Goal: Communication & Community: Participate in discussion

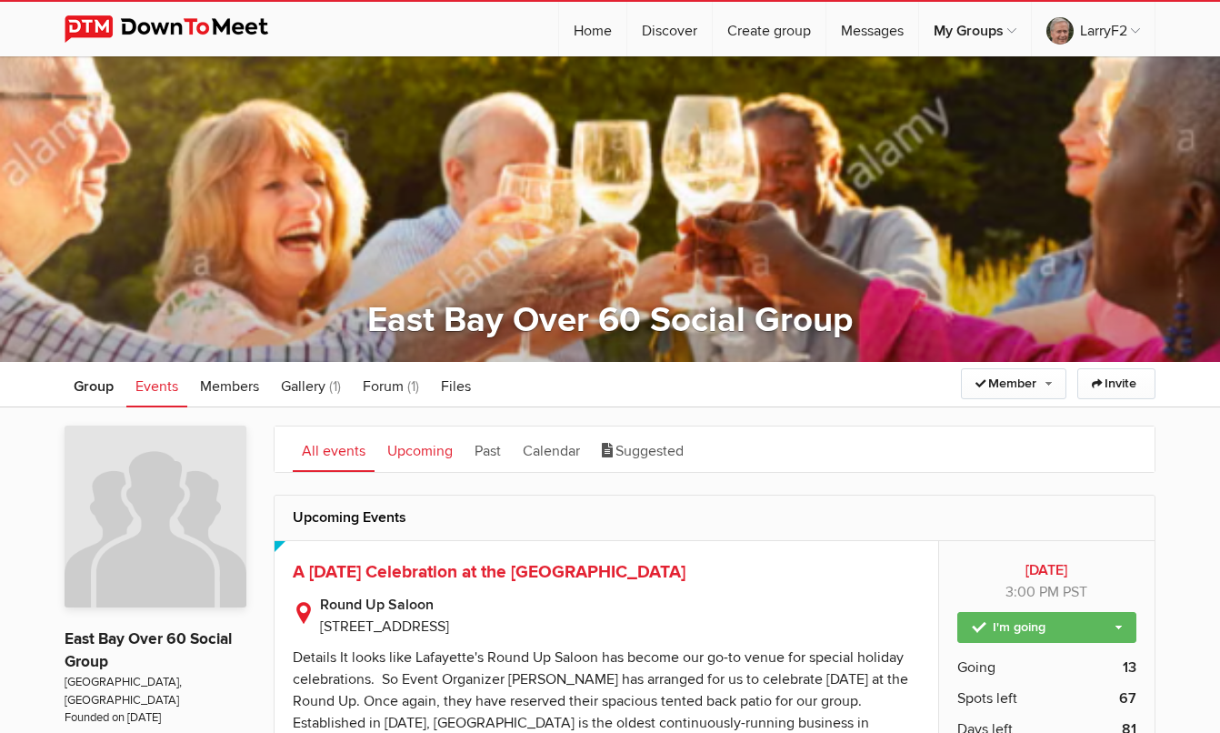
click at [429, 448] on link "Upcoming" at bounding box center [420, 448] width 84 height 45
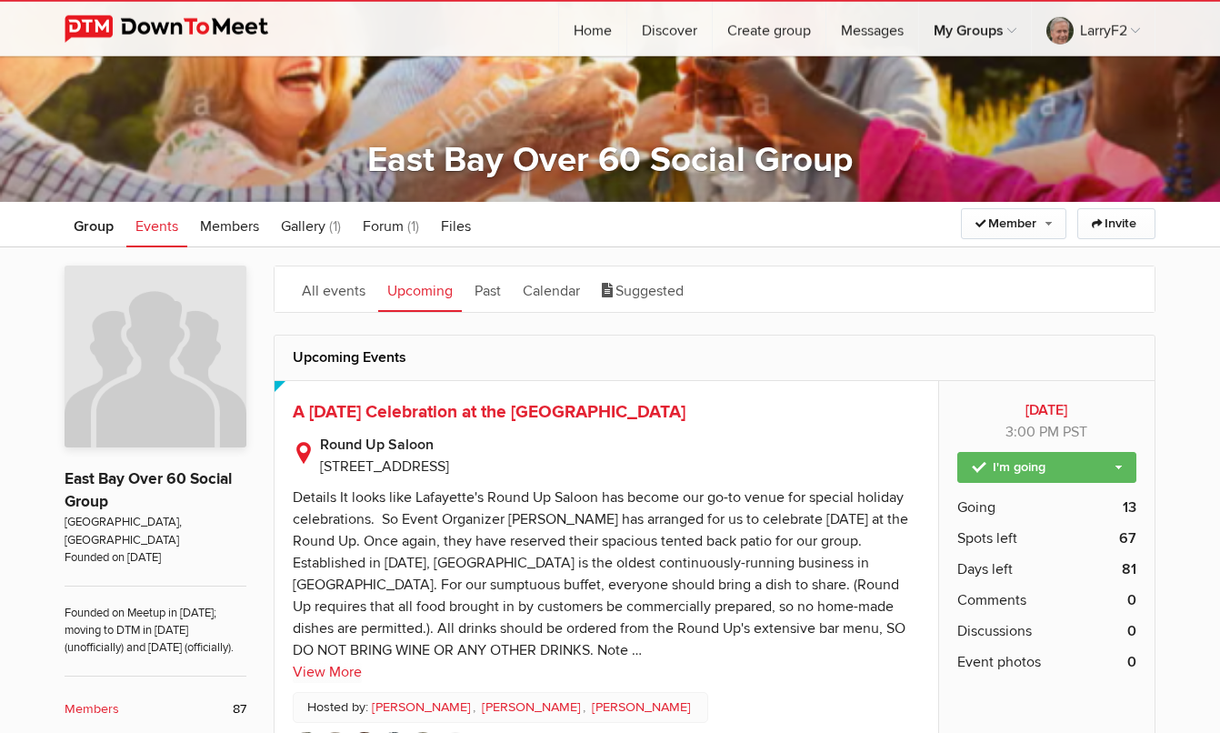
scroll to position [158, 0]
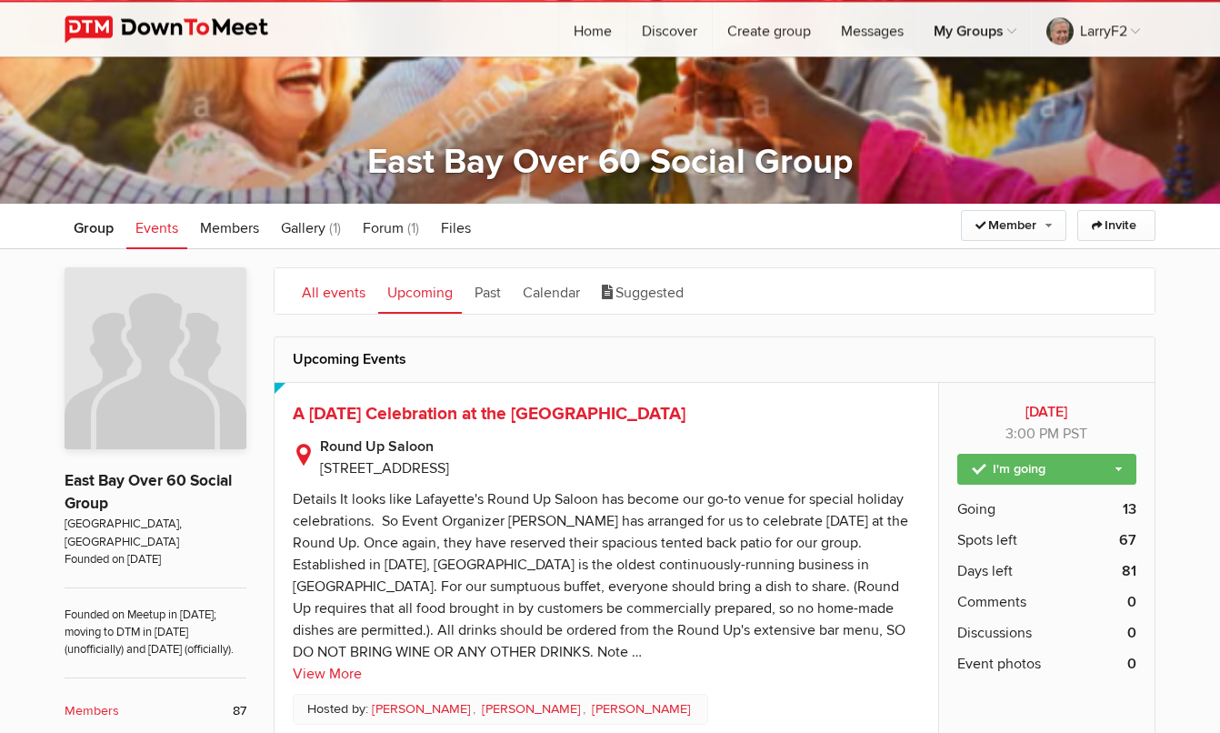
click at [326, 294] on link "All events" at bounding box center [334, 290] width 82 height 45
click at [536, 288] on link "Calendar" at bounding box center [551, 290] width 75 height 45
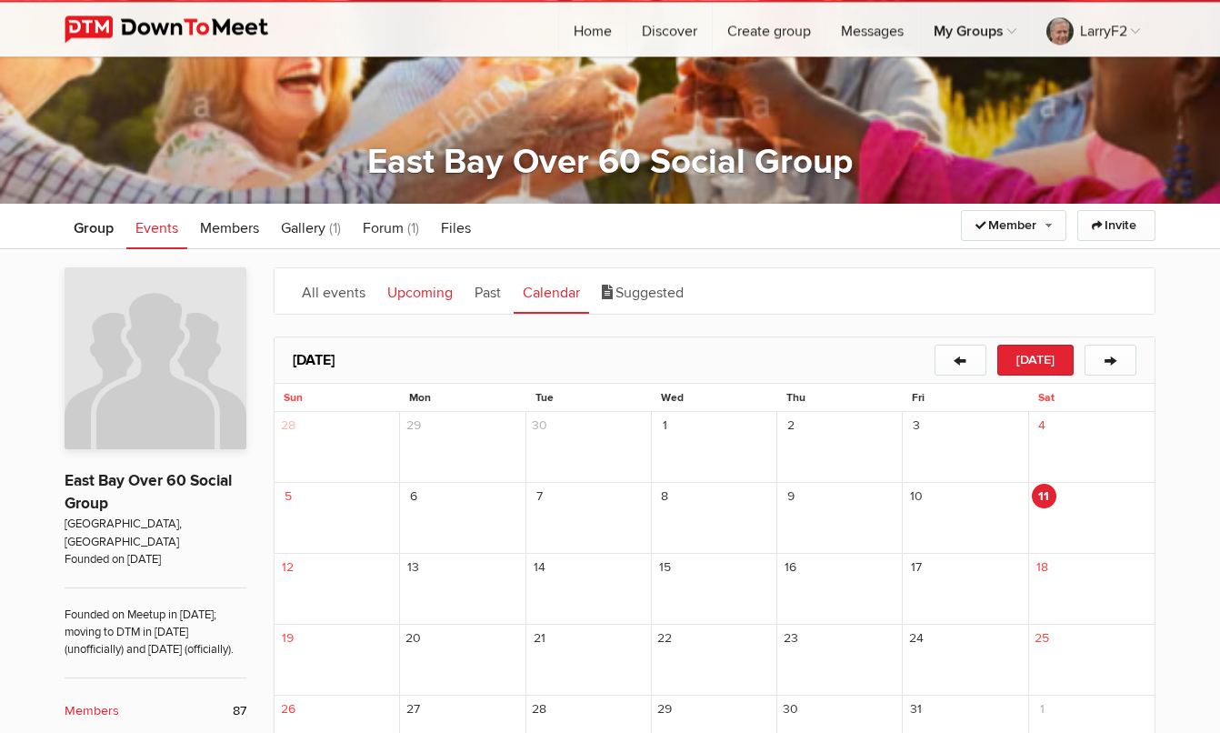
click at [413, 290] on link "Upcoming" at bounding box center [420, 290] width 84 height 45
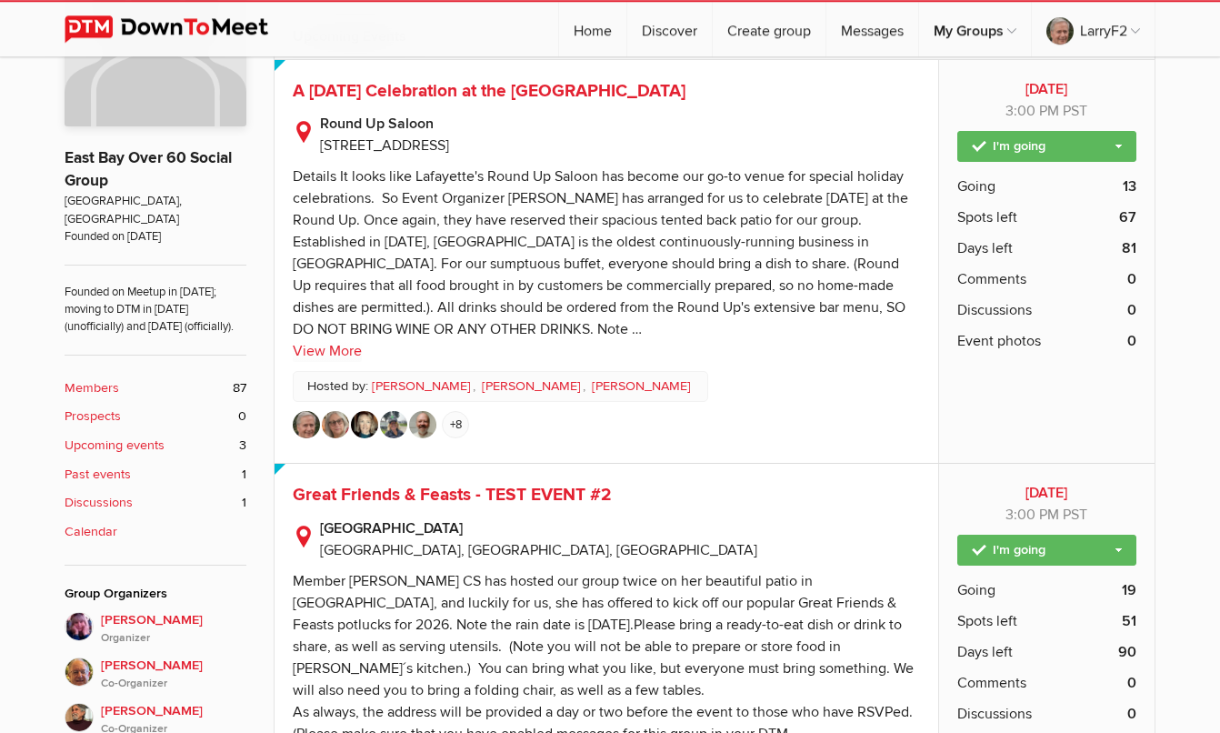
scroll to position [542, 0]
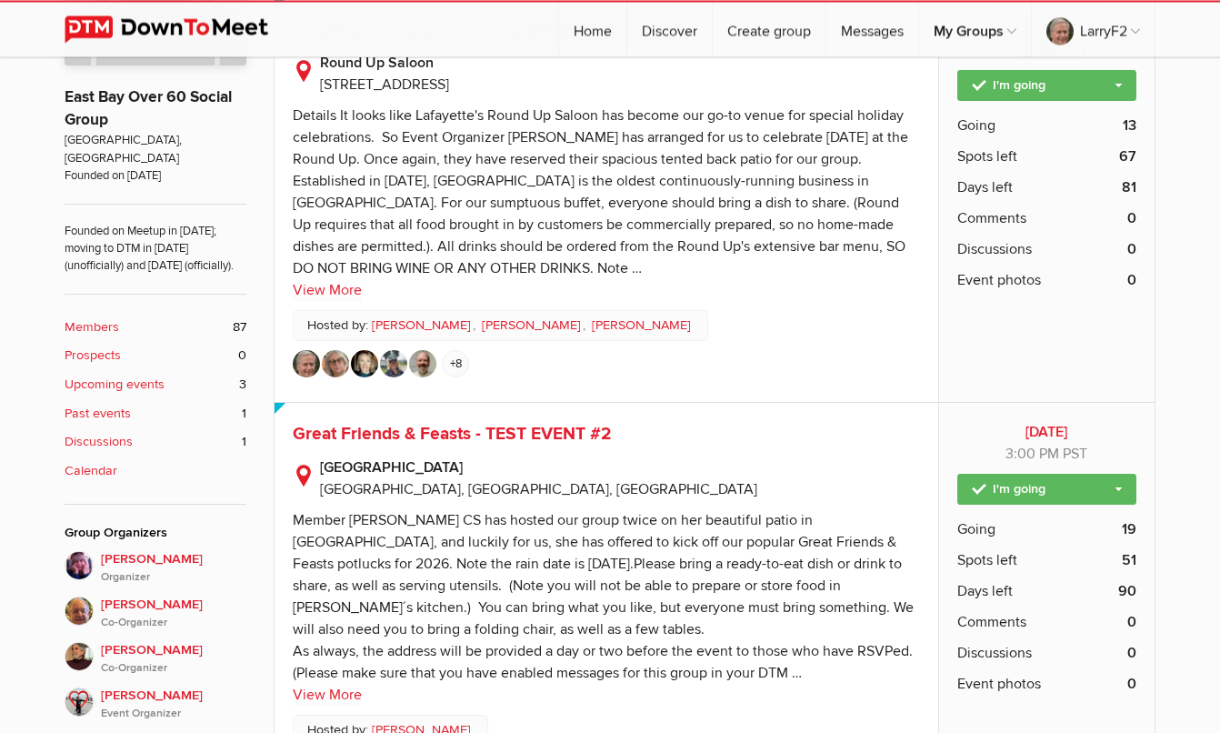
click at [92, 467] on b "Calendar" at bounding box center [91, 471] width 53 height 20
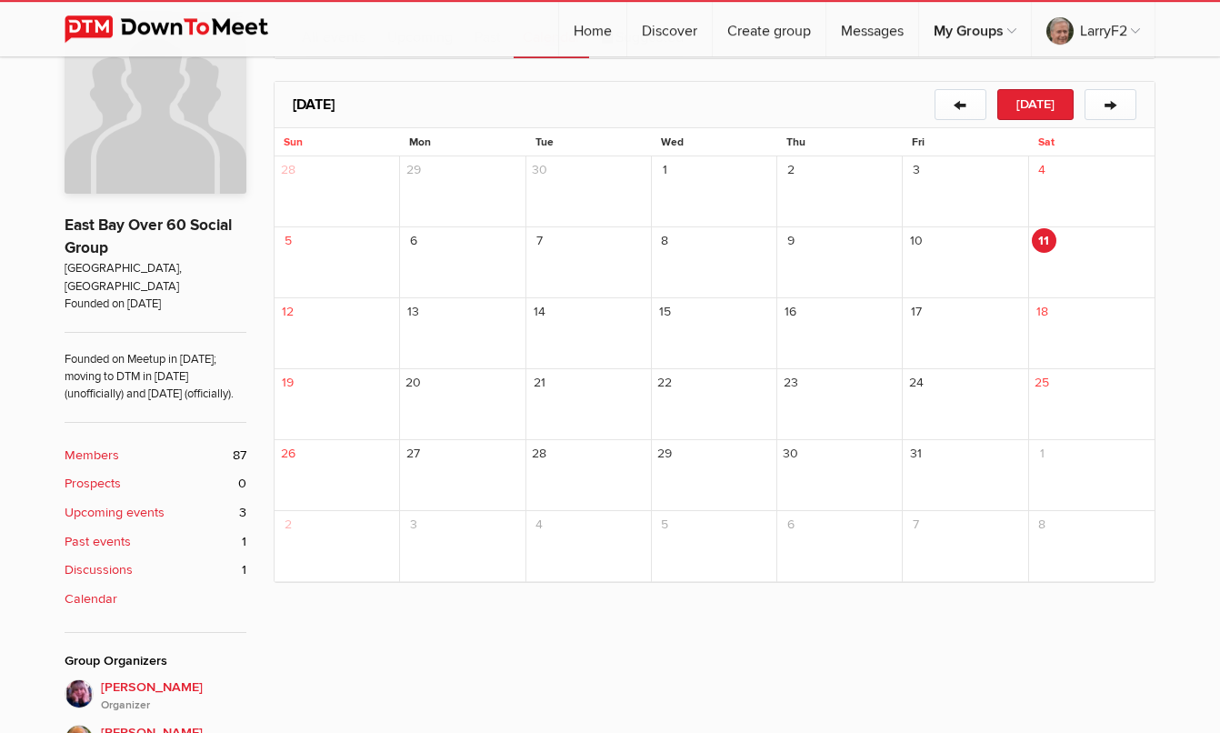
scroll to position [467, 0]
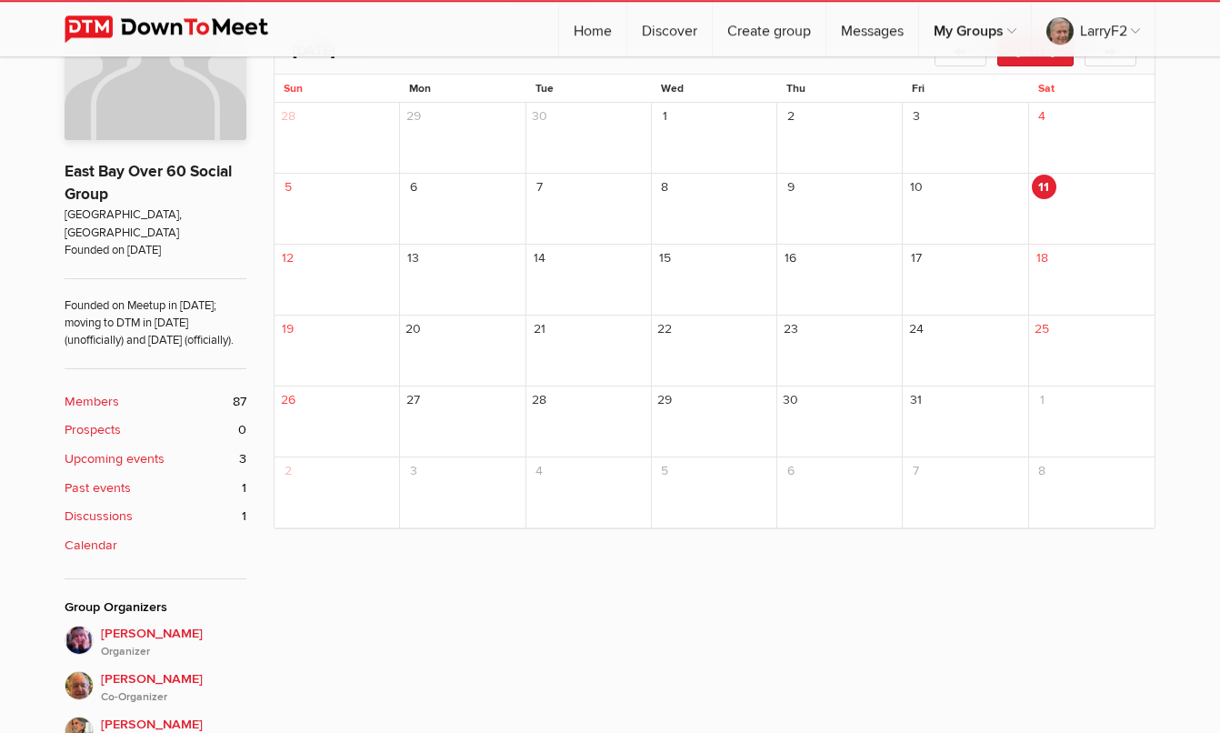
click at [126, 516] on b "Discussions" at bounding box center [99, 516] width 68 height 20
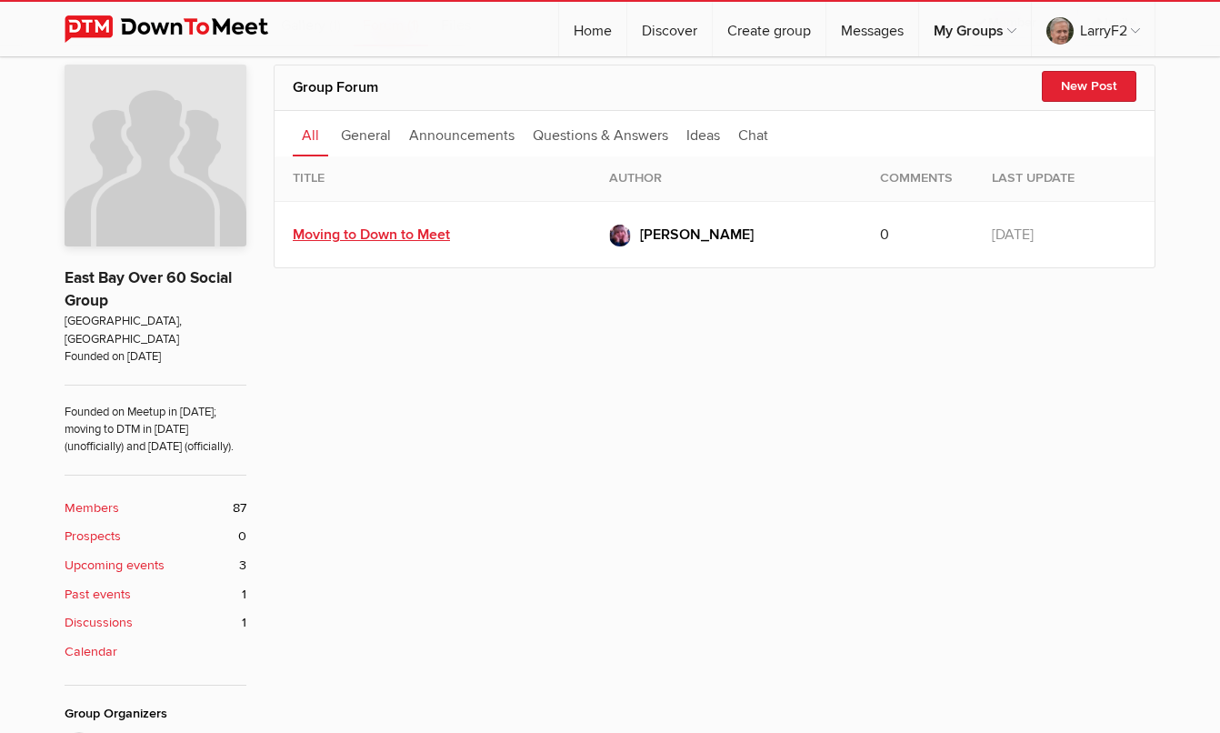
click at [389, 234] on link "Moving to Down to Meet" at bounding box center [371, 234] width 157 height 18
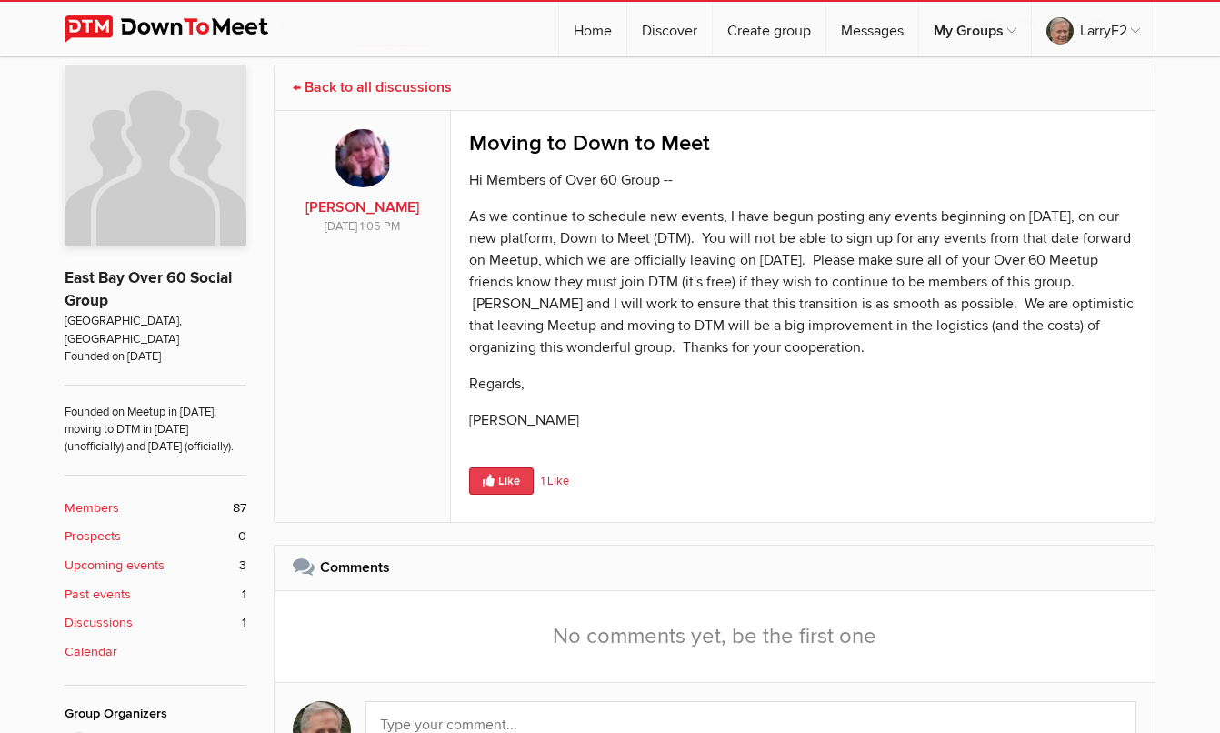
click at [493, 479] on icon at bounding box center [490, 482] width 15 height 12
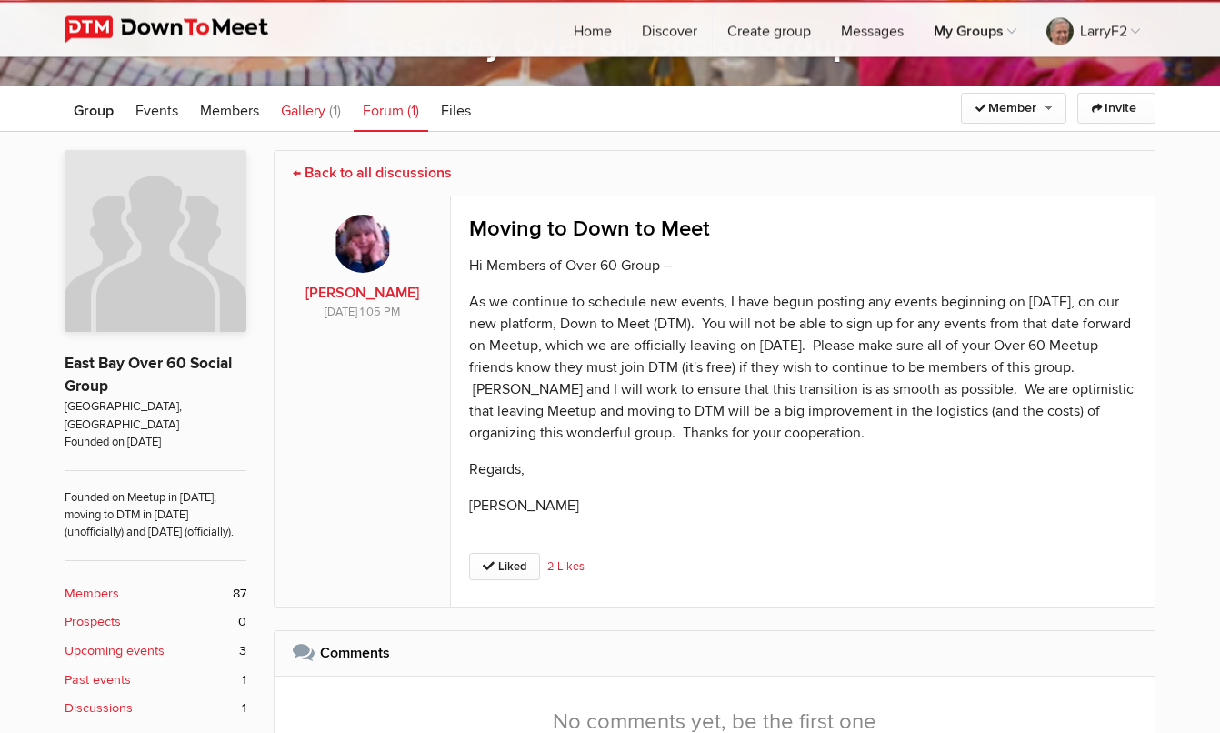
scroll to position [274, 0]
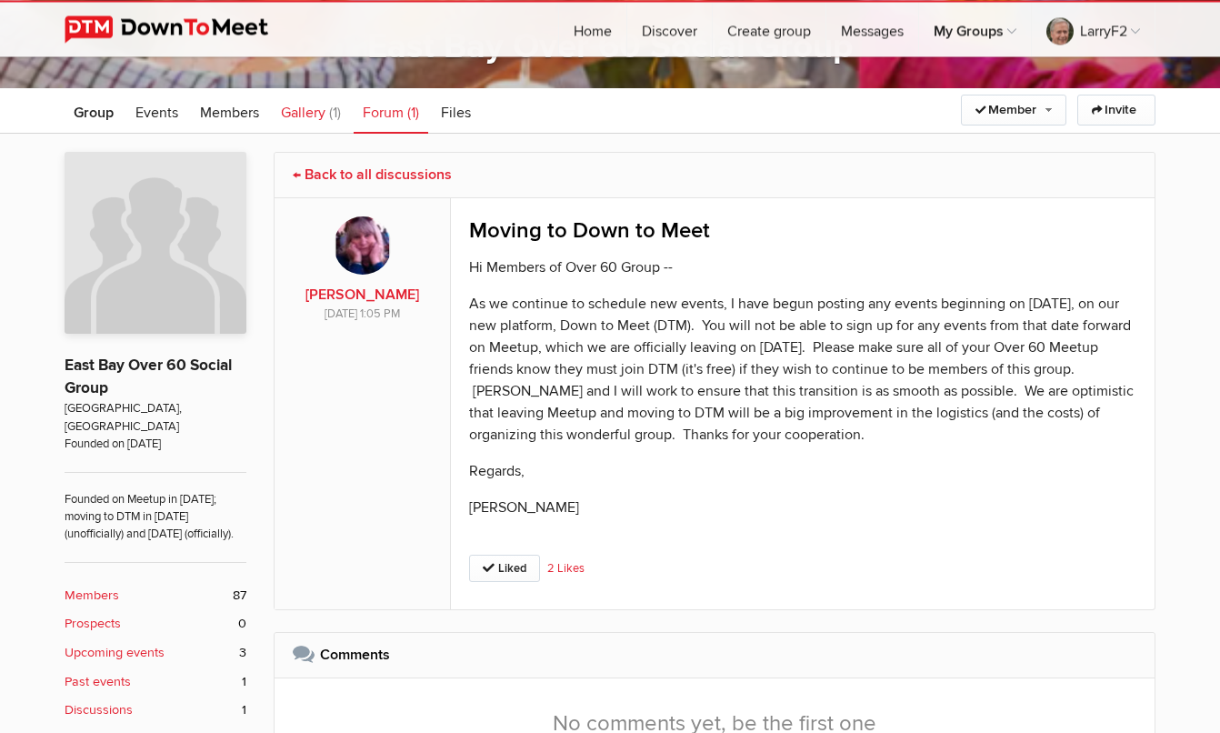
click at [306, 109] on span "Gallery" at bounding box center [303, 113] width 45 height 18
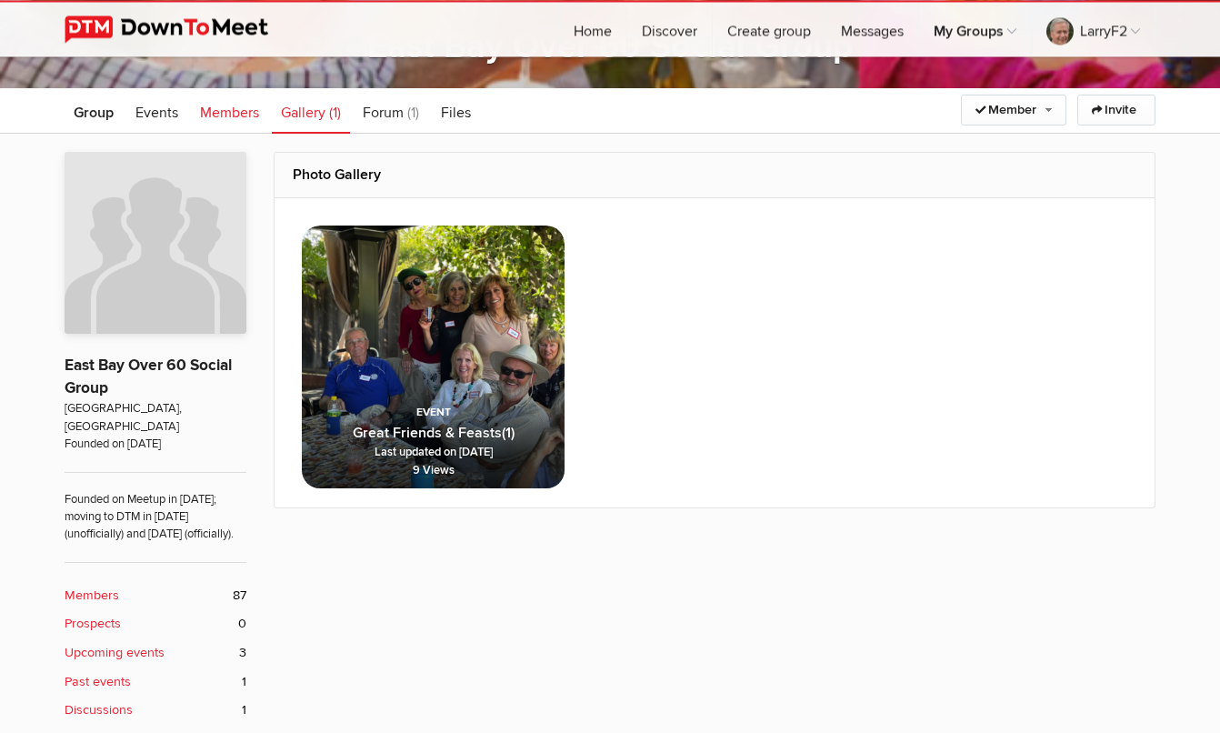
click at [223, 111] on span "Members" at bounding box center [229, 113] width 59 height 18
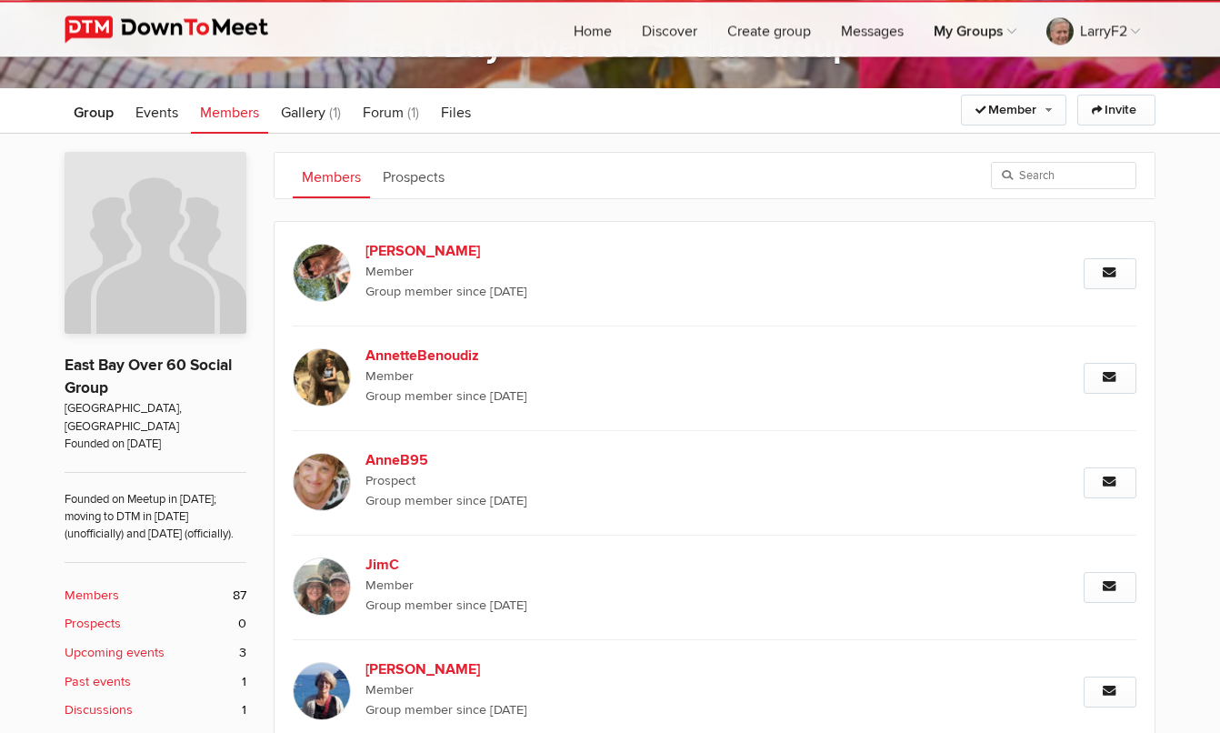
scroll to position [279, 0]
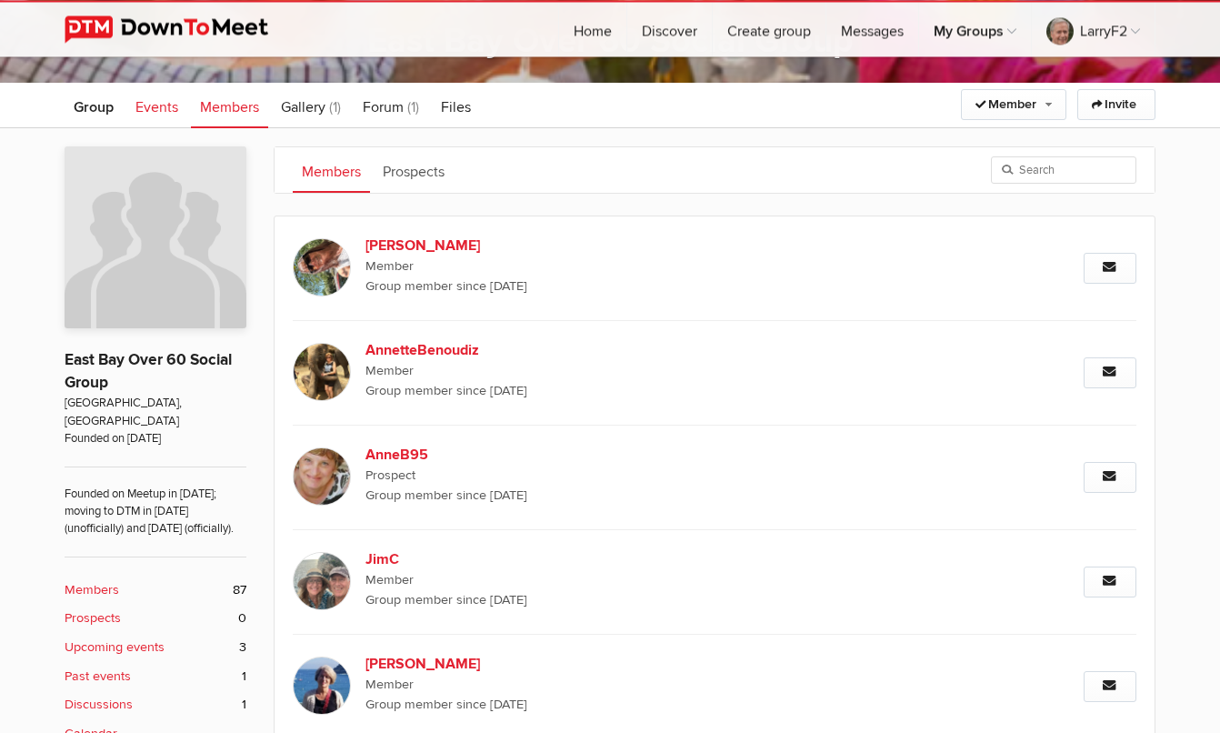
click at [165, 108] on span "Events" at bounding box center [156, 107] width 43 height 18
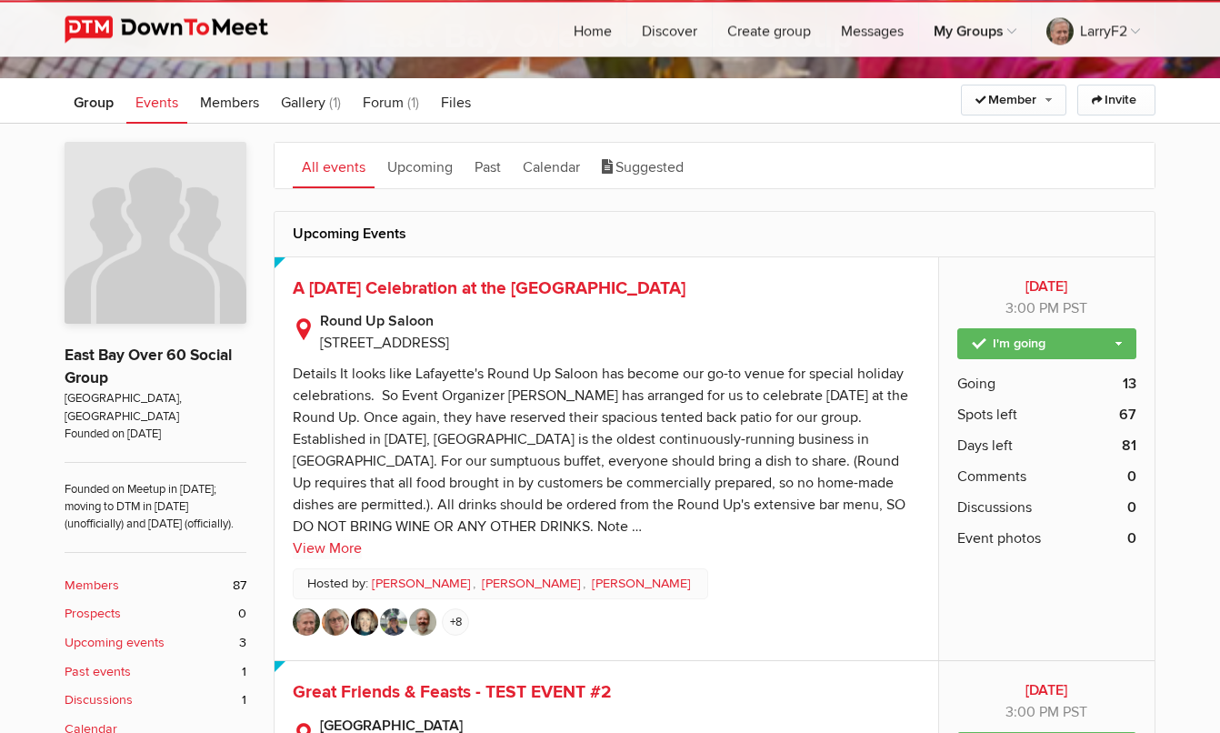
scroll to position [290, 0]
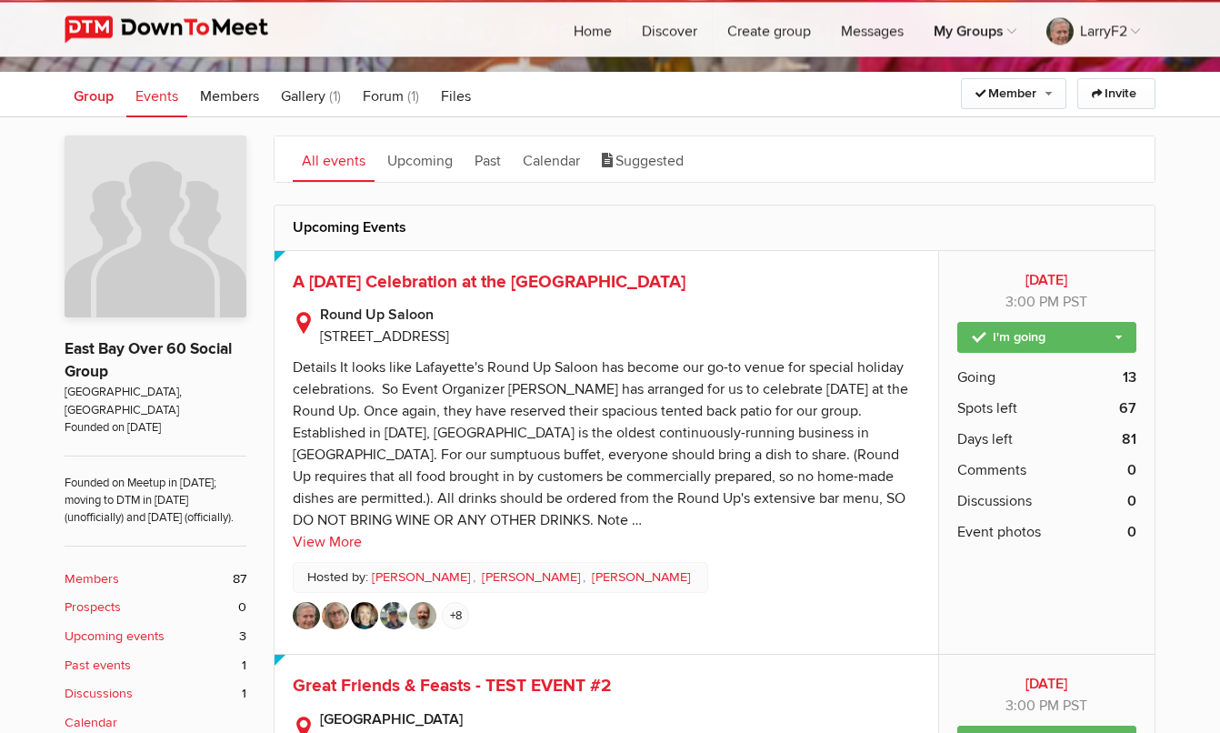
click at [95, 97] on span "Group" at bounding box center [94, 96] width 40 height 18
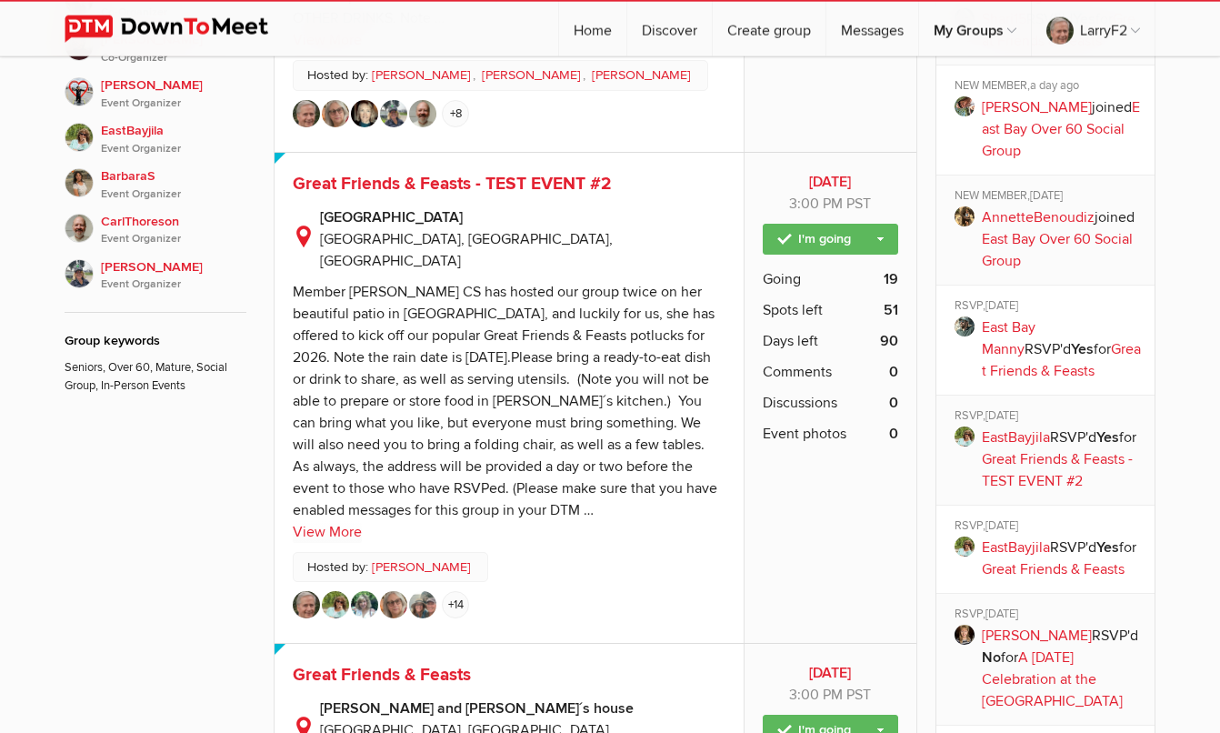
scroll to position [1165, 0]
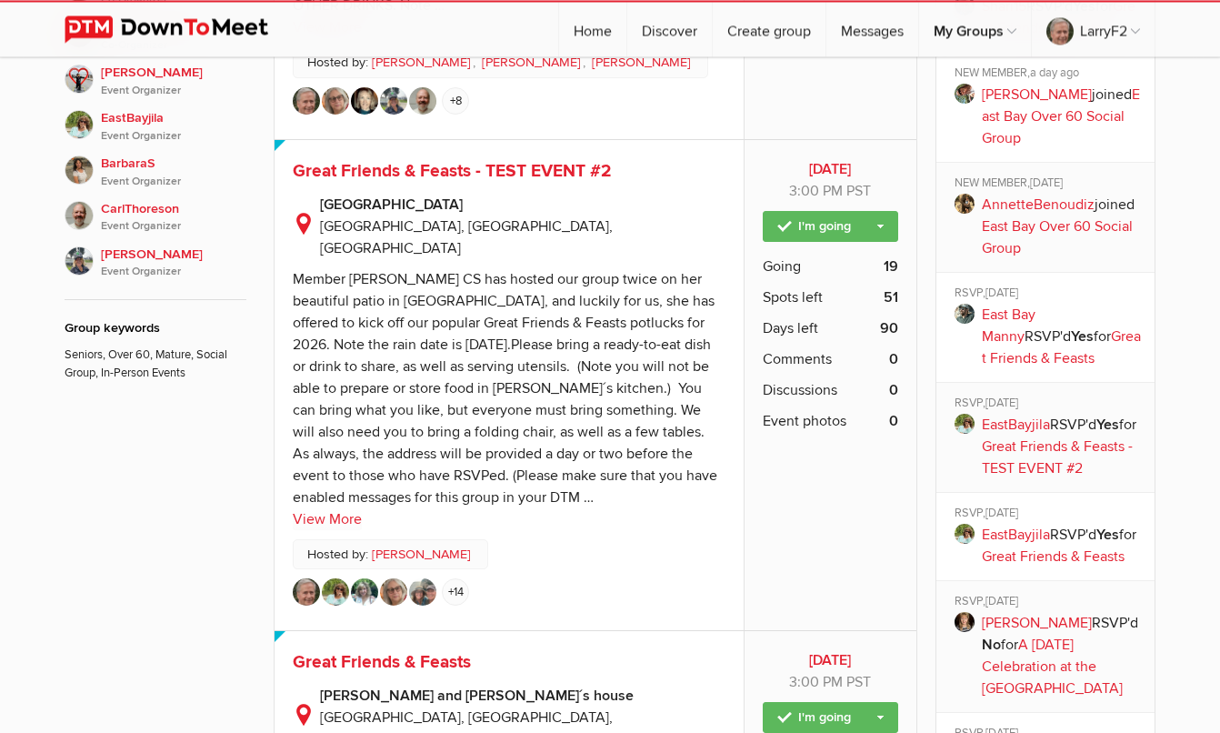
click at [810, 251] on li "Going 19" at bounding box center [830, 266] width 135 height 31
click at [786, 256] on span "Going" at bounding box center [782, 267] width 38 height 22
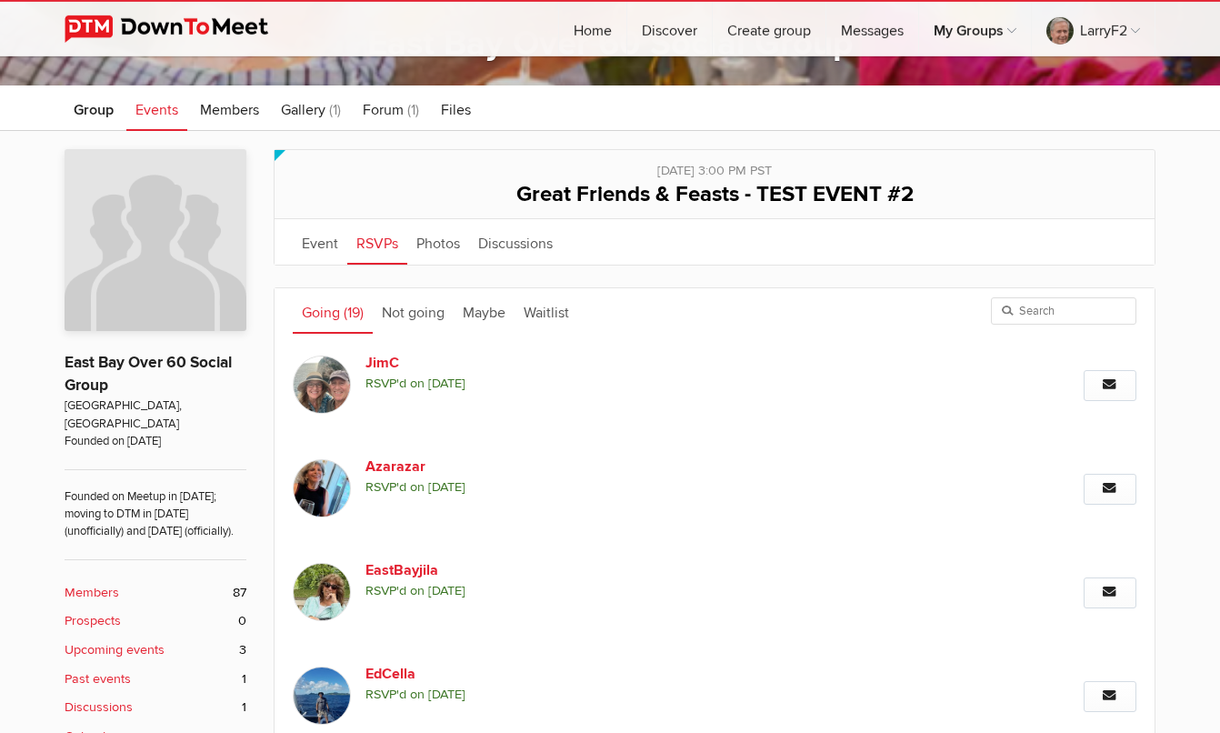
scroll to position [284, 0]
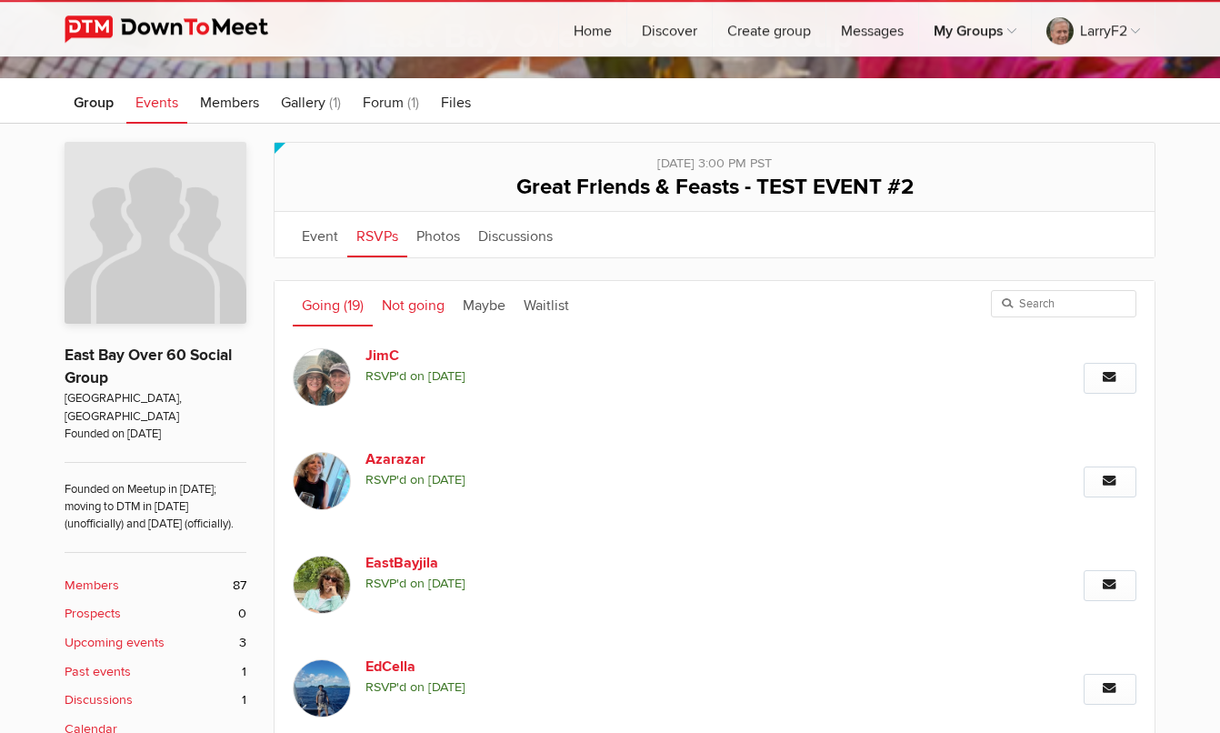
click at [421, 305] on link "Not going" at bounding box center [413, 303] width 81 height 45
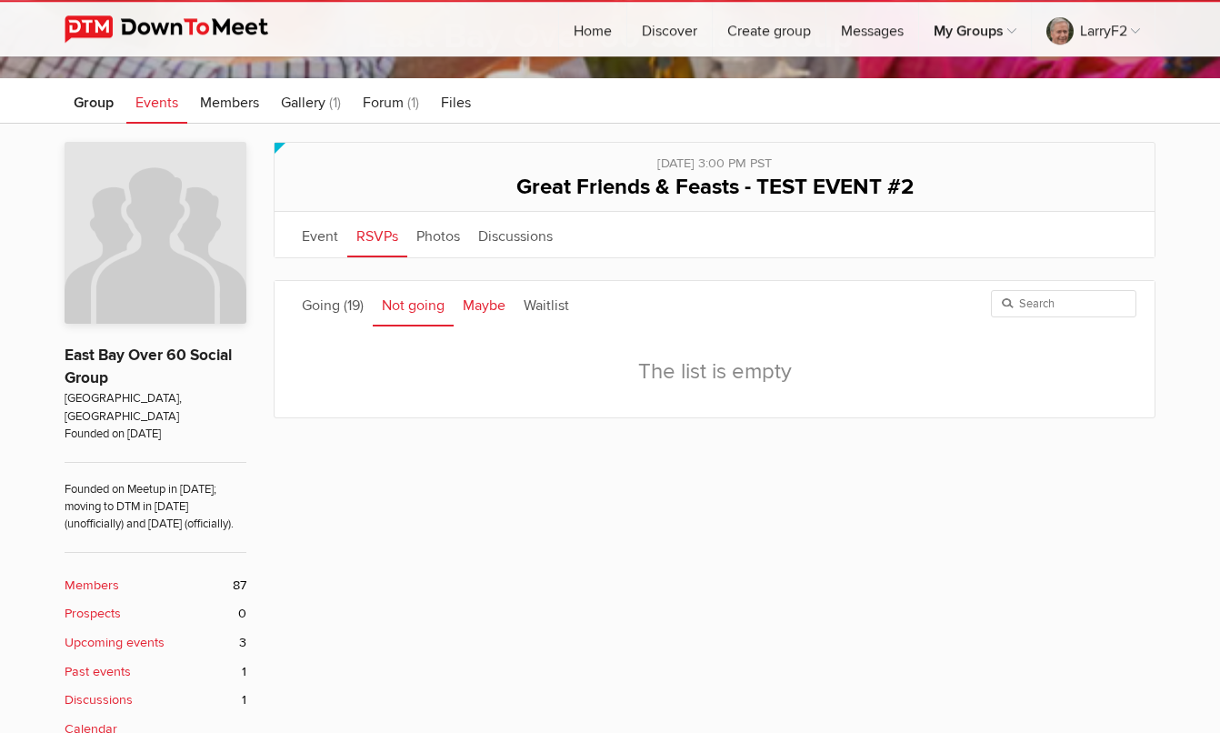
click at [474, 300] on link "Maybe" at bounding box center [484, 303] width 61 height 45
click at [535, 300] on link "Waitlist" at bounding box center [547, 303] width 64 height 45
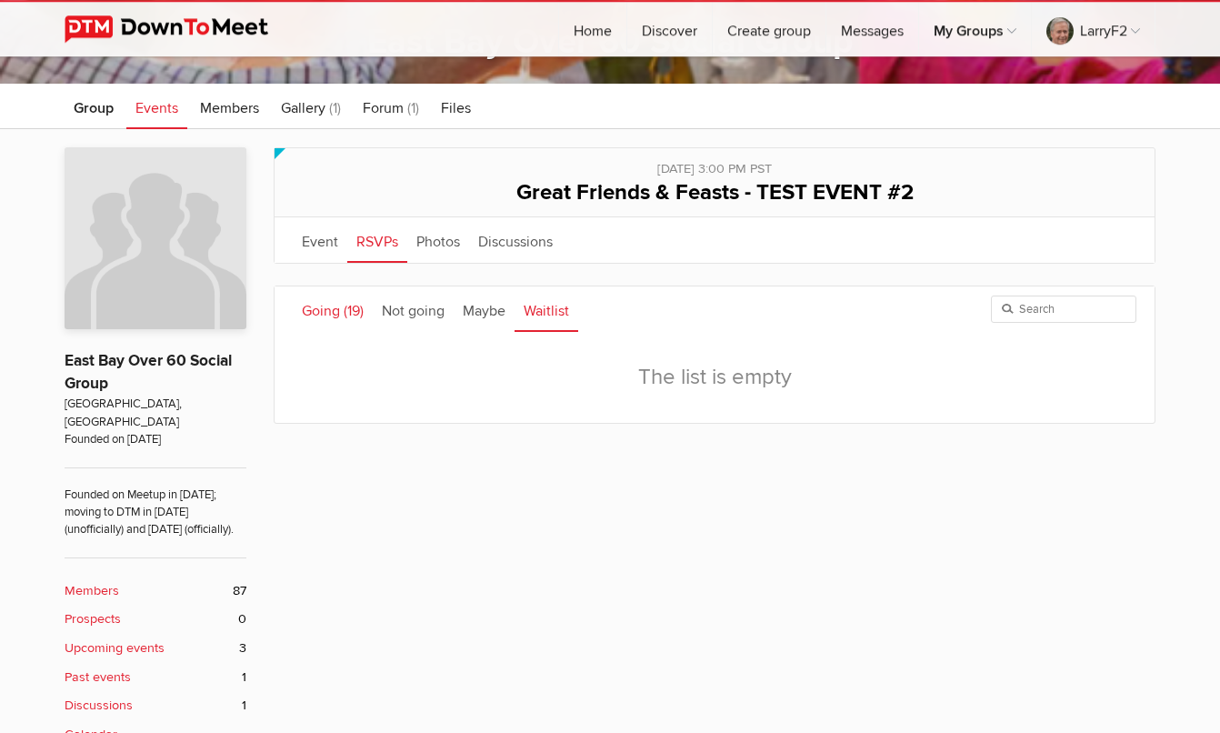
click at [333, 308] on link "Going (19)" at bounding box center [333, 308] width 80 height 45
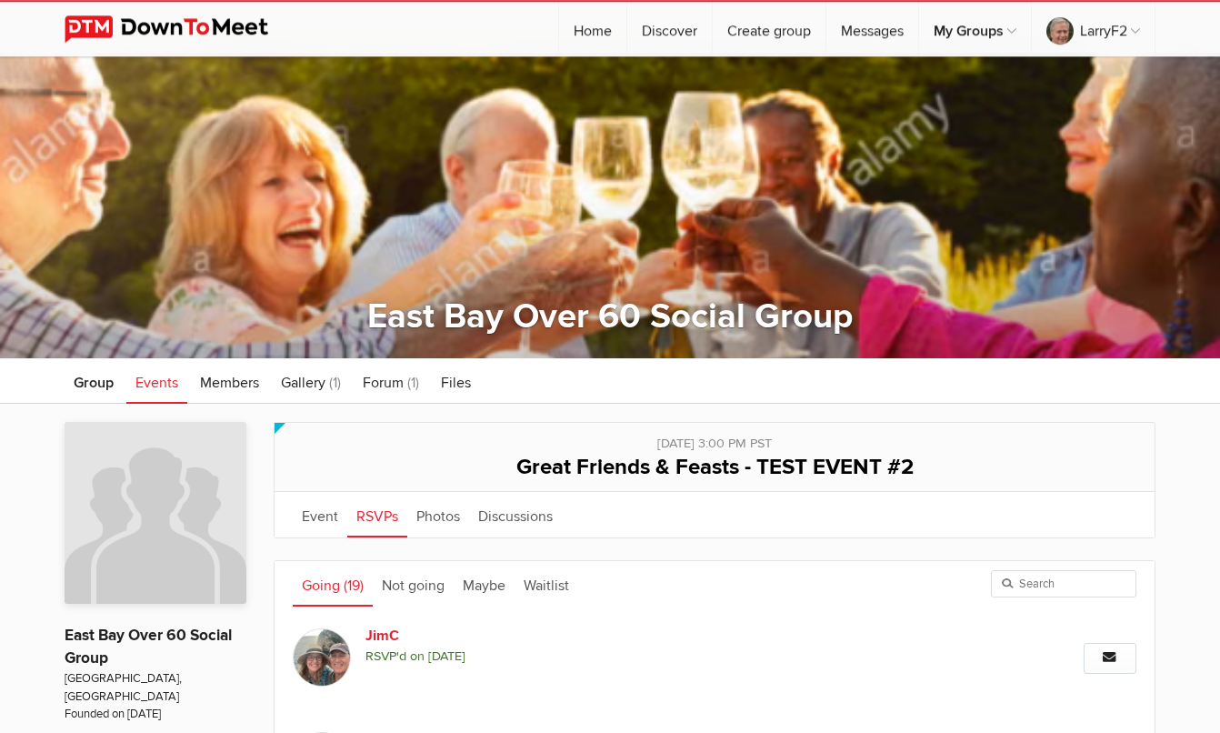
scroll to position [0, 0]
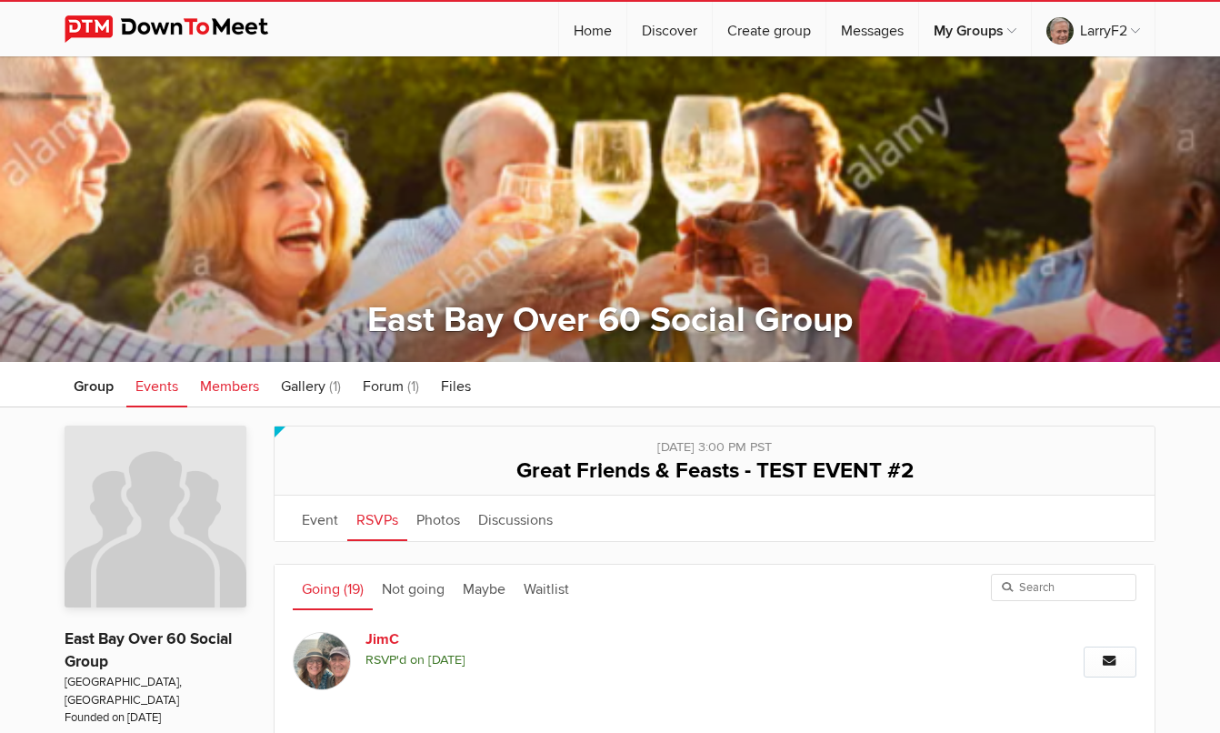
click at [232, 385] on span "Members" at bounding box center [229, 386] width 59 height 18
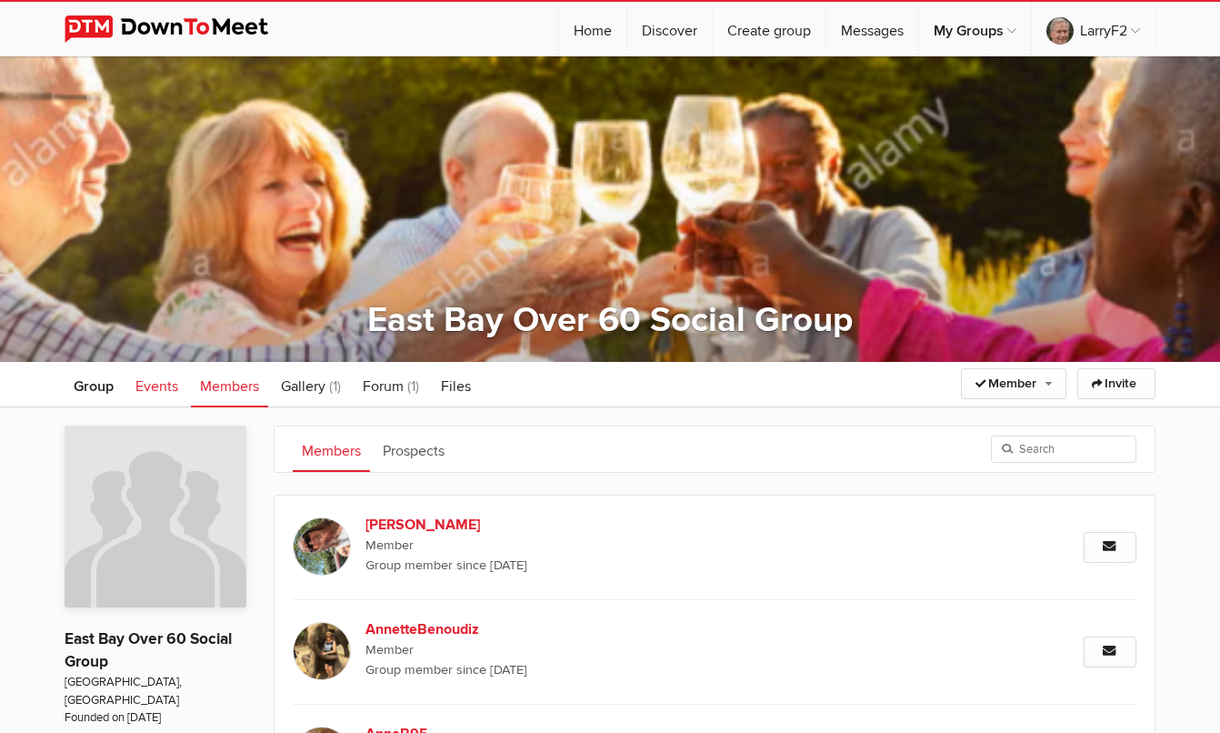
click at [169, 385] on span "Events" at bounding box center [156, 386] width 43 height 18
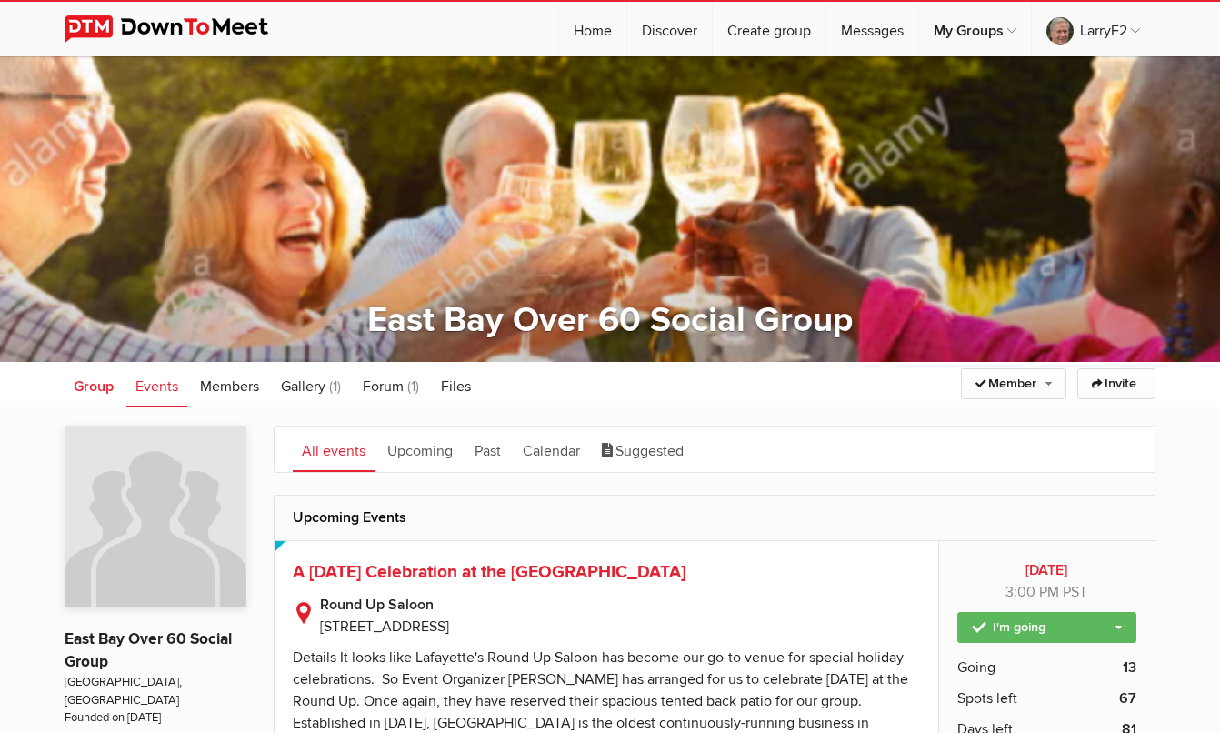
click at [110, 385] on span "Group" at bounding box center [94, 386] width 40 height 18
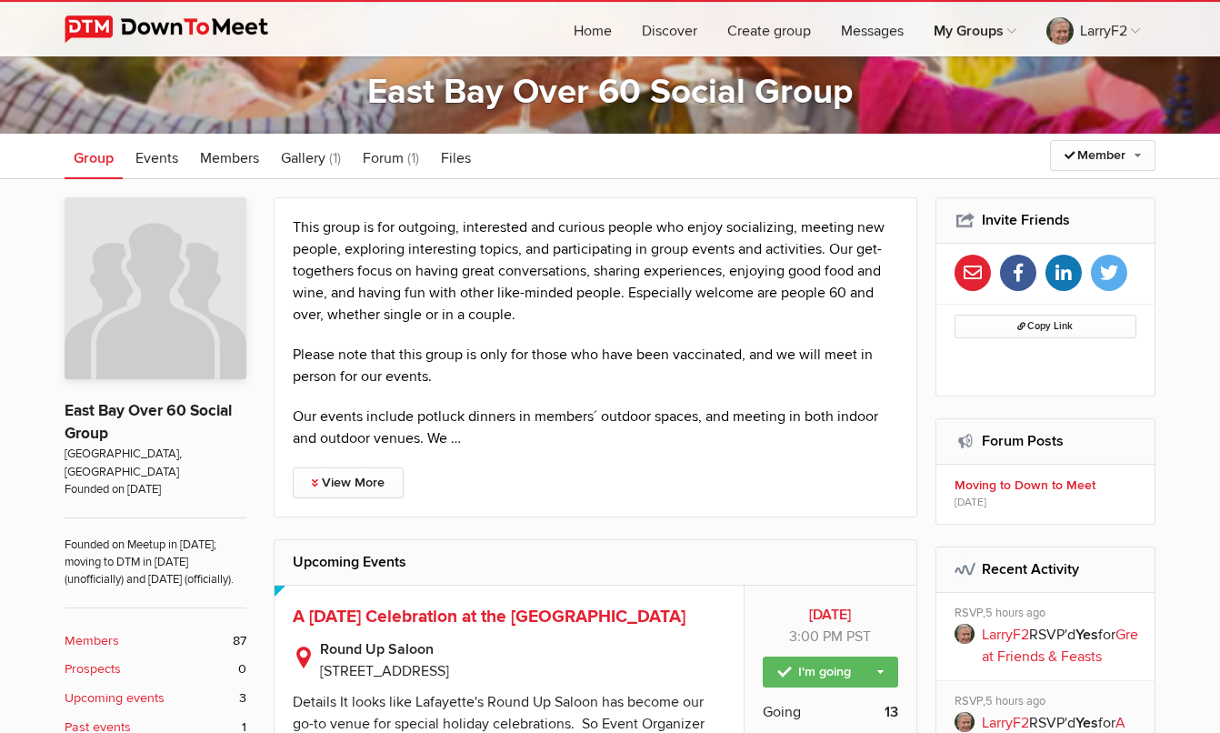
scroll to position [192, 0]
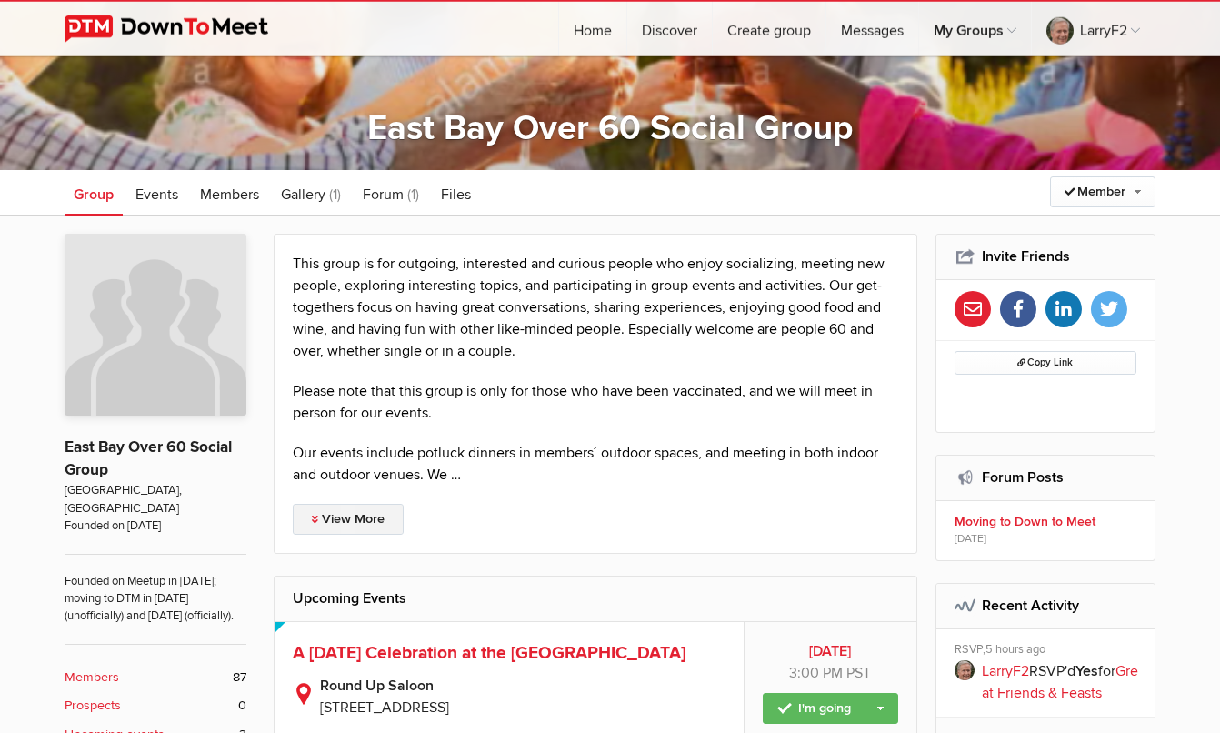
click at [365, 515] on link "View More" at bounding box center [348, 519] width 111 height 31
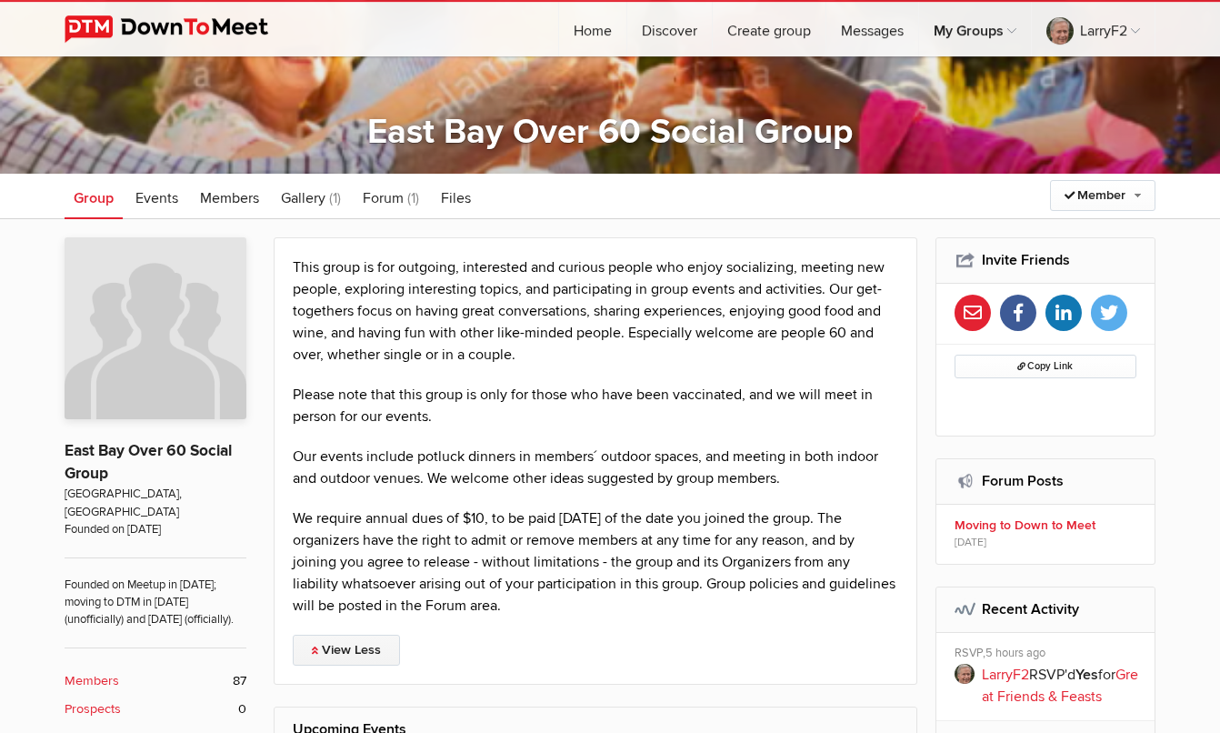
scroll to position [191, 0]
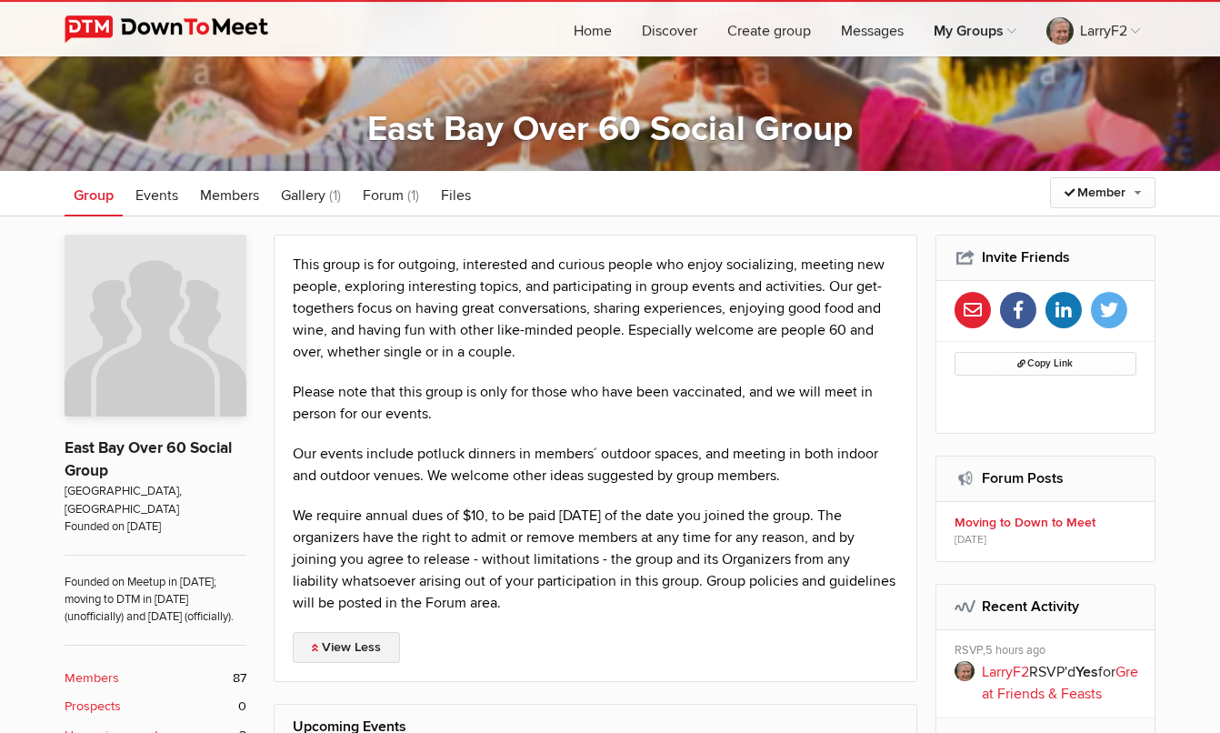
click at [333, 645] on link "View Less" at bounding box center [346, 647] width 107 height 31
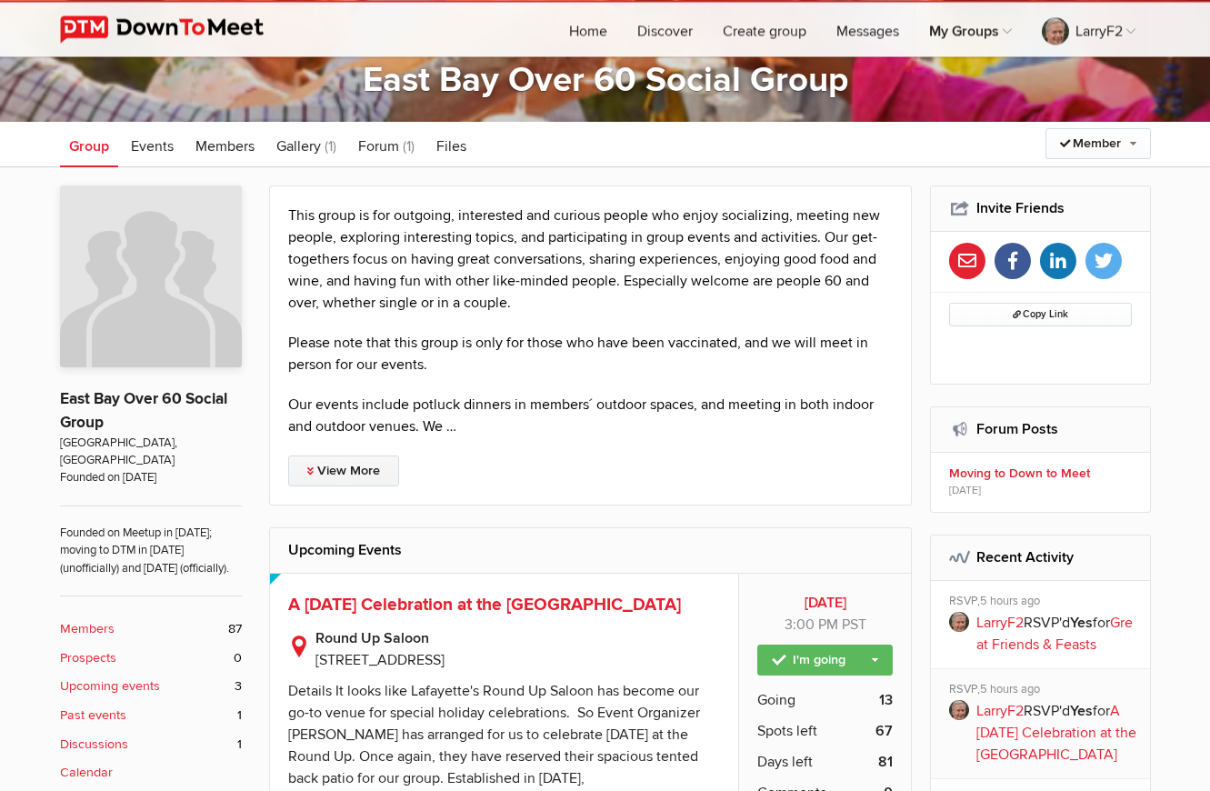
scroll to position [256, 0]
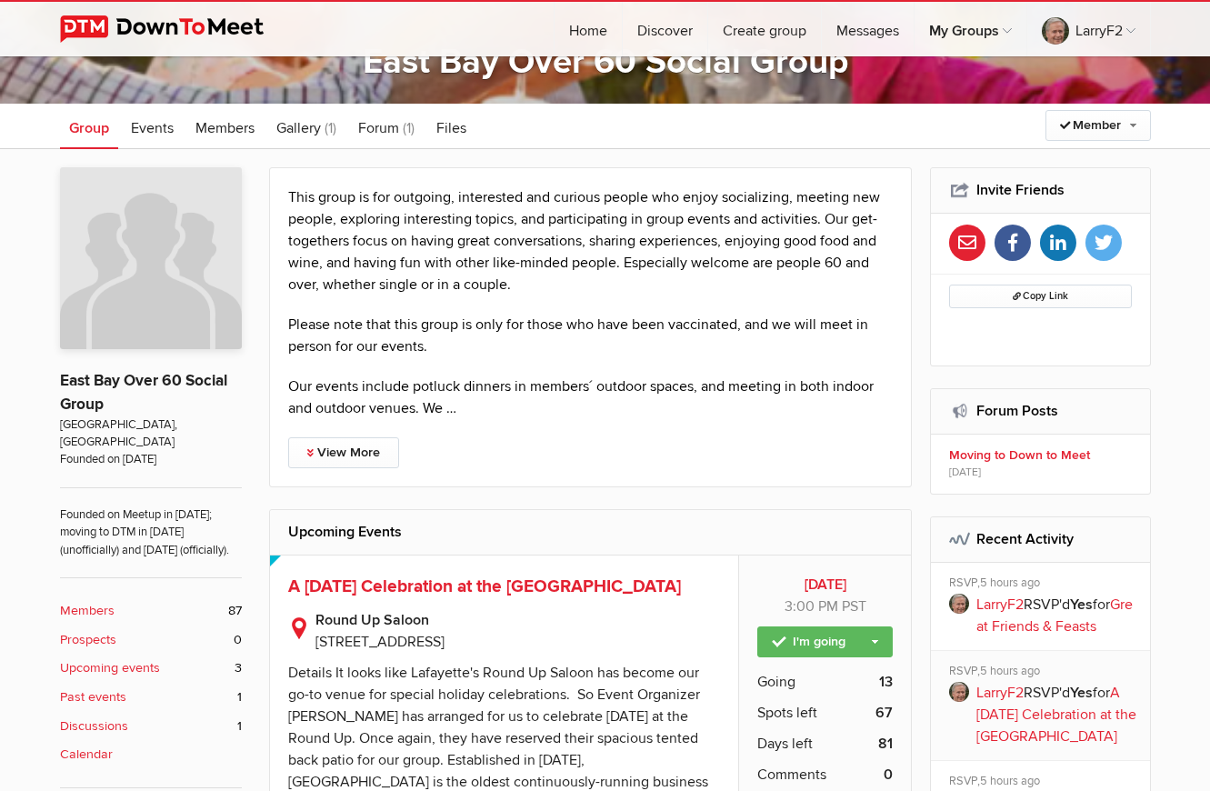
click at [94, 696] on b "Past events" at bounding box center [93, 697] width 66 height 20
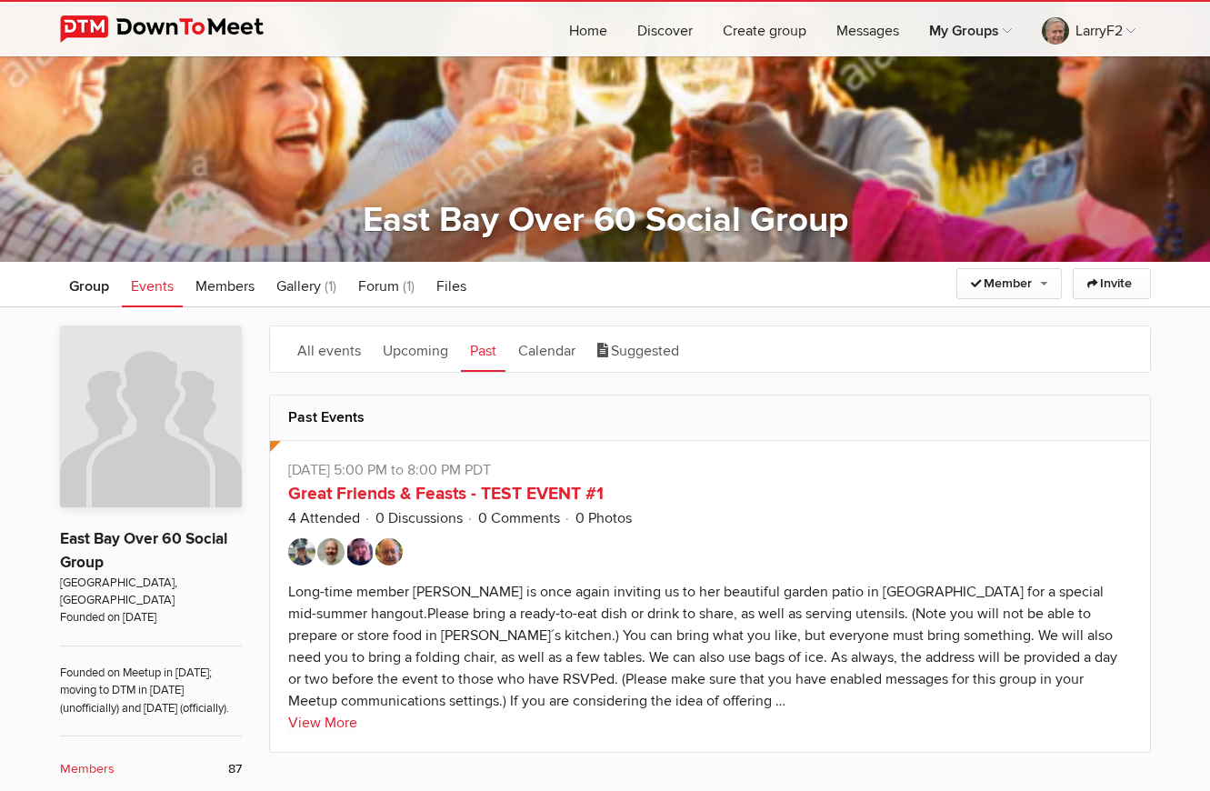
scroll to position [95, 0]
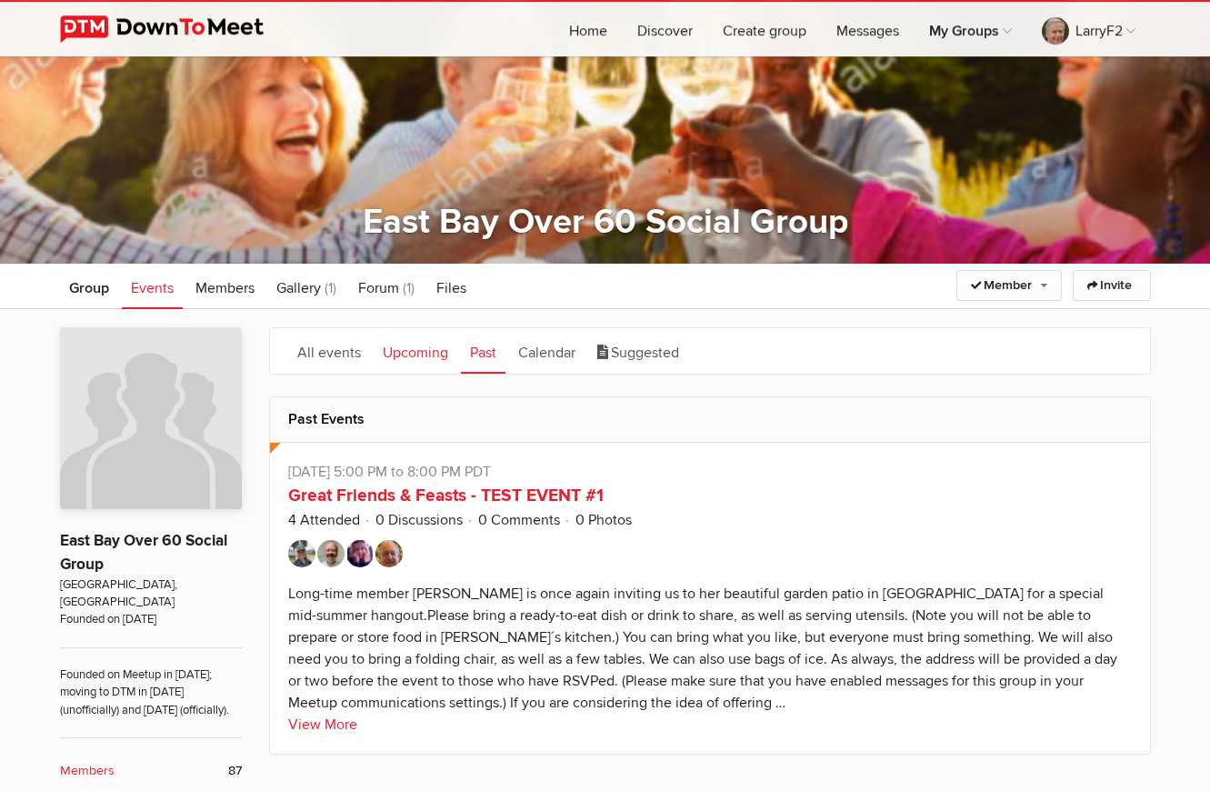
click at [412, 352] on link "Upcoming" at bounding box center [416, 350] width 84 height 45
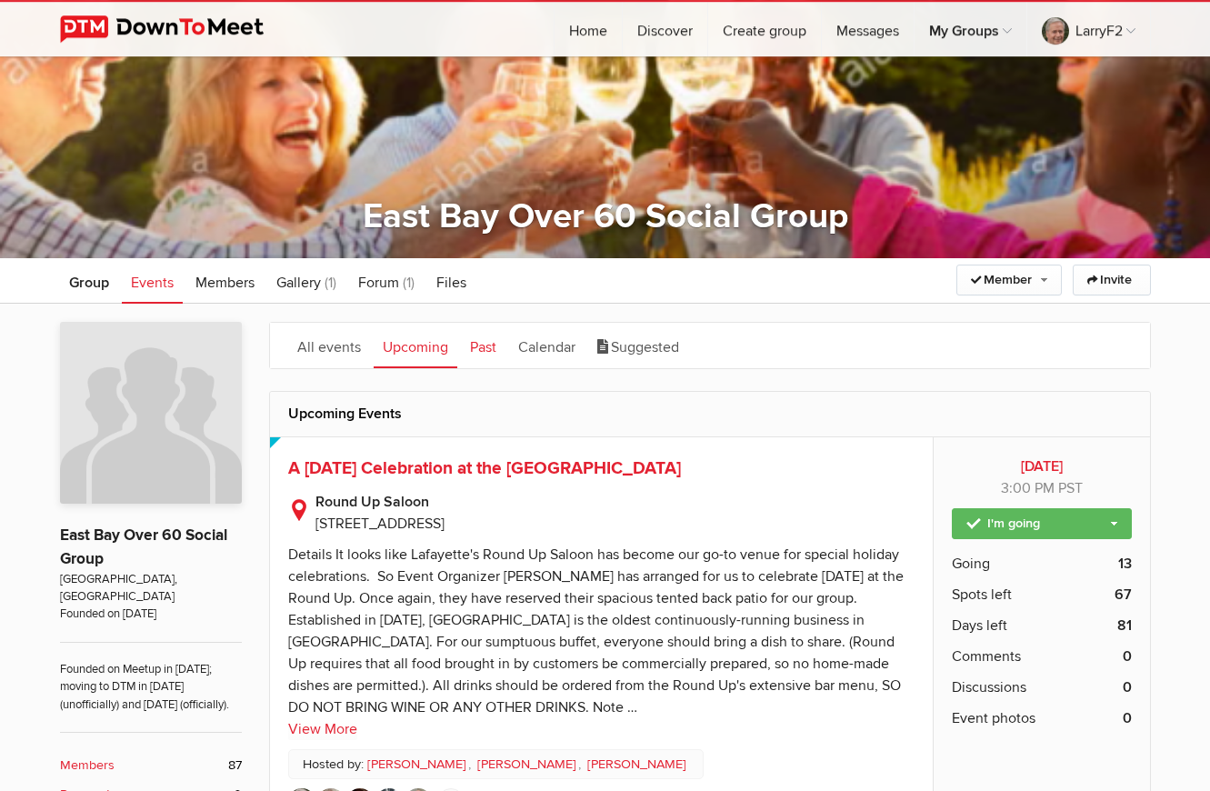
scroll to position [98, 0]
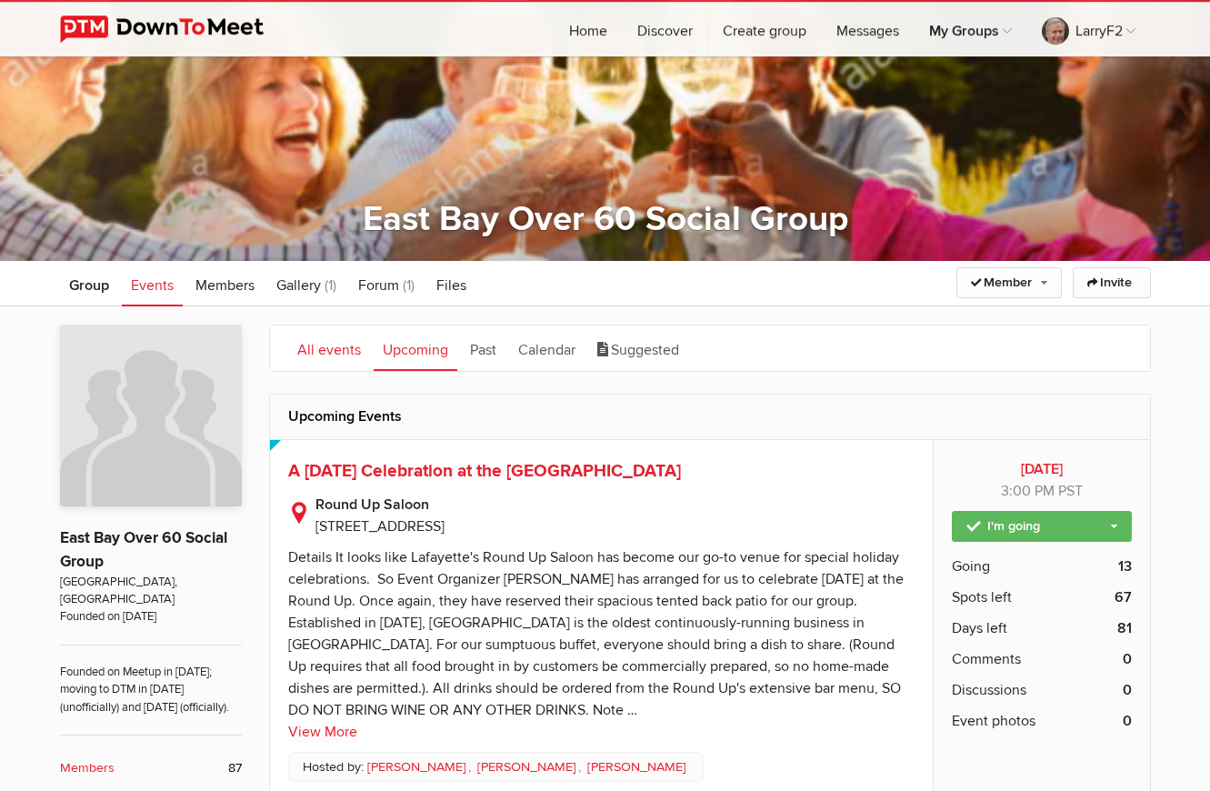
click at [326, 348] on link "All events" at bounding box center [329, 348] width 82 height 45
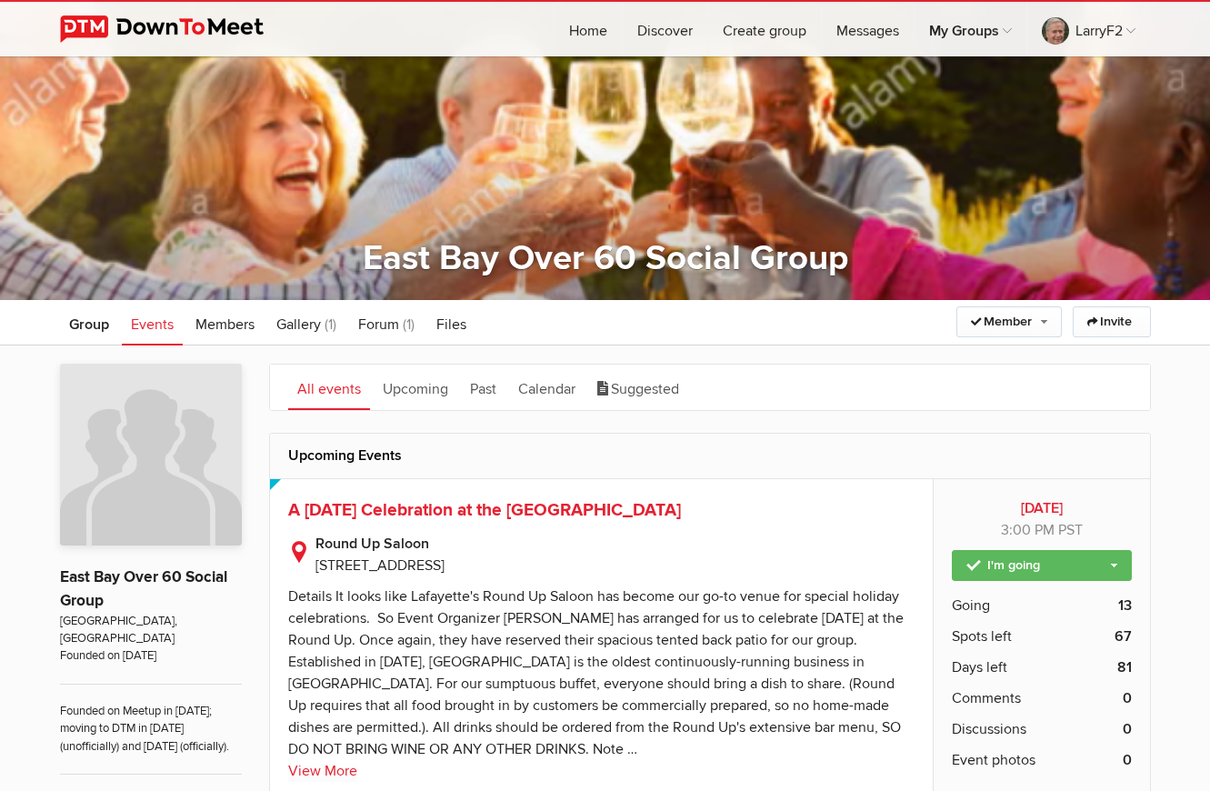
scroll to position [0, 0]
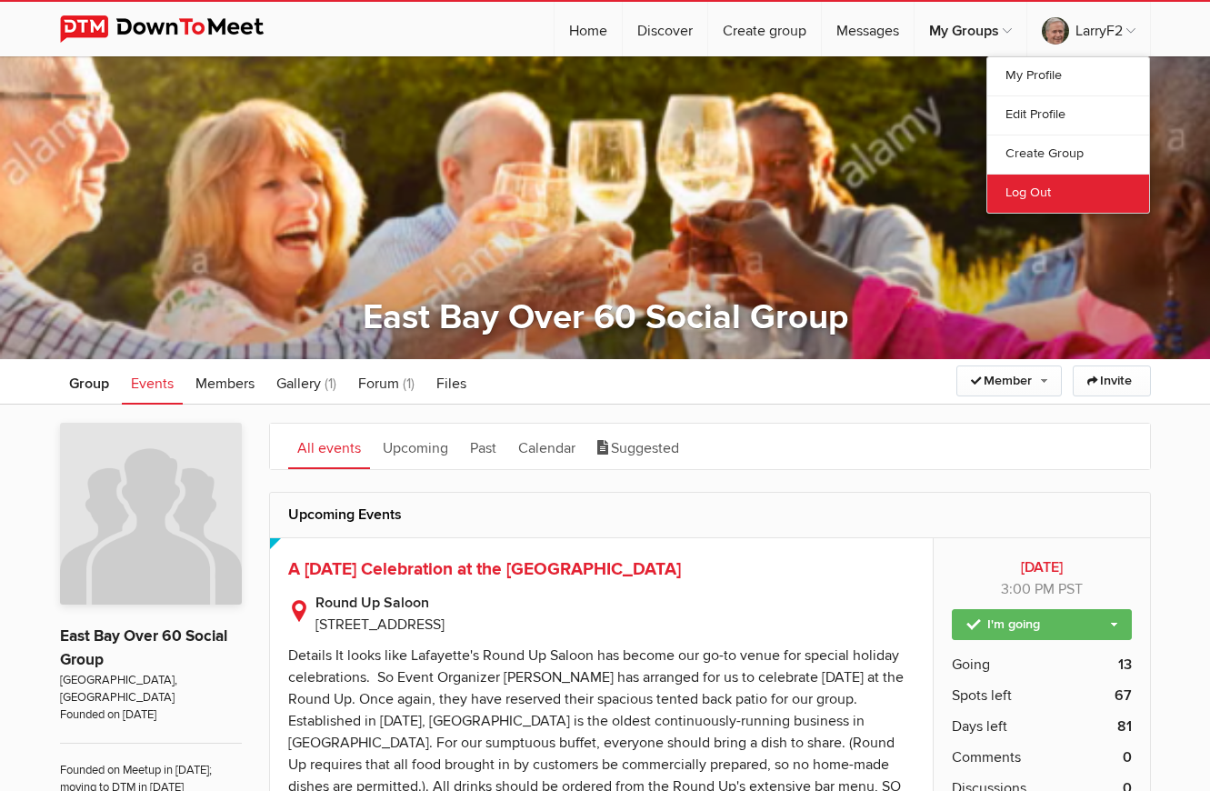
click at [1029, 190] on link "Log Out" at bounding box center [1068, 193] width 162 height 39
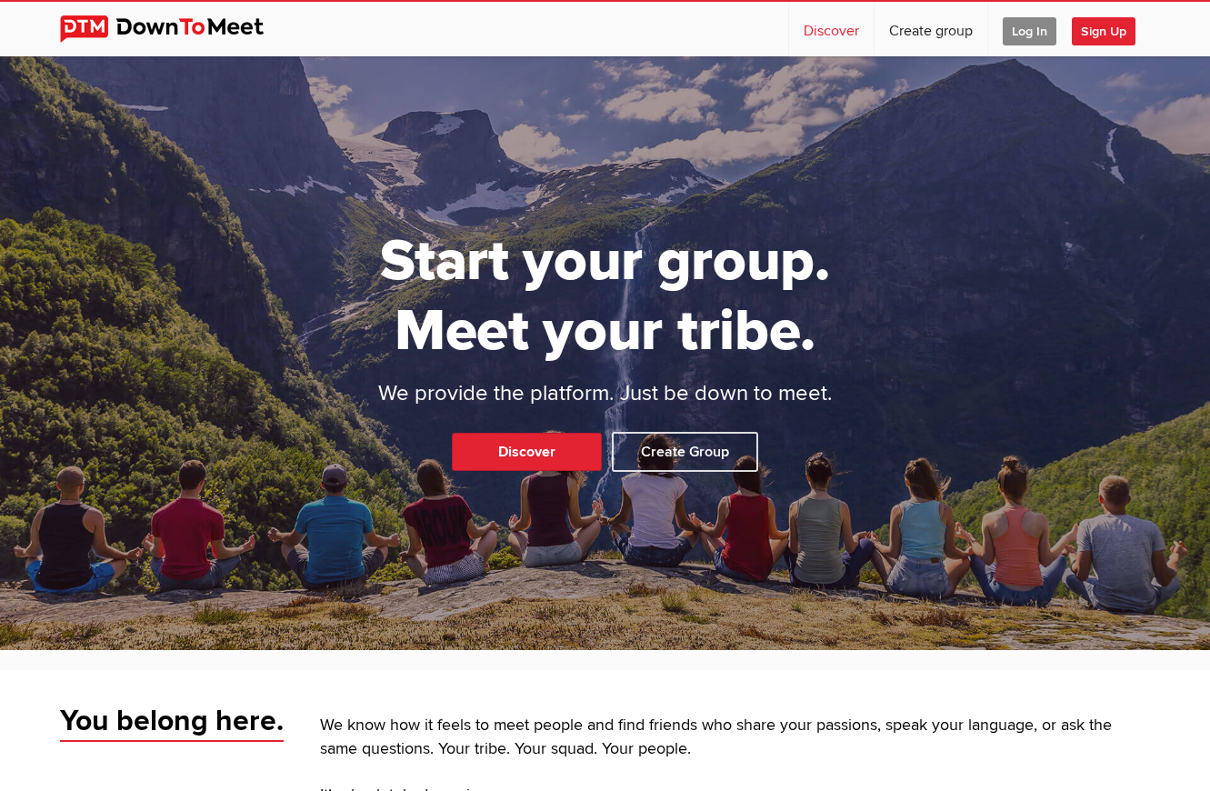
click at [831, 29] on link "Discover" at bounding box center [831, 29] width 85 height 55
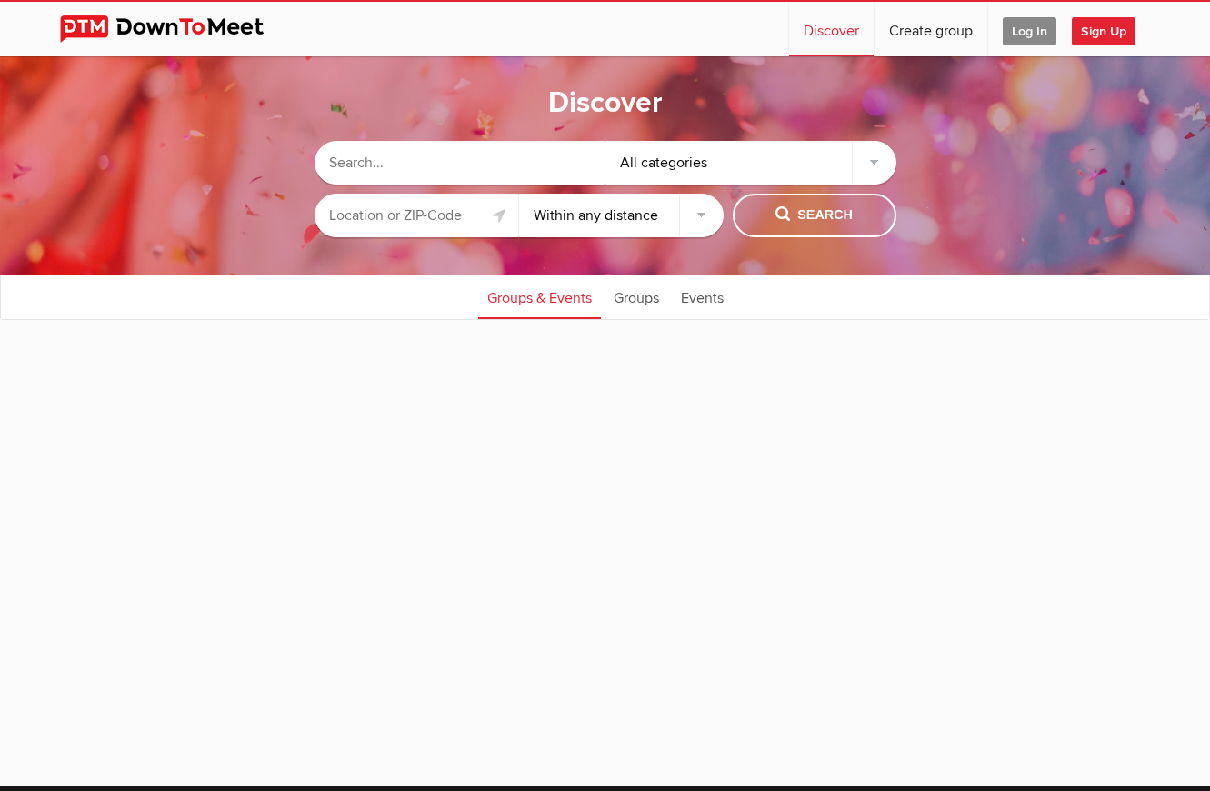
select select "null"
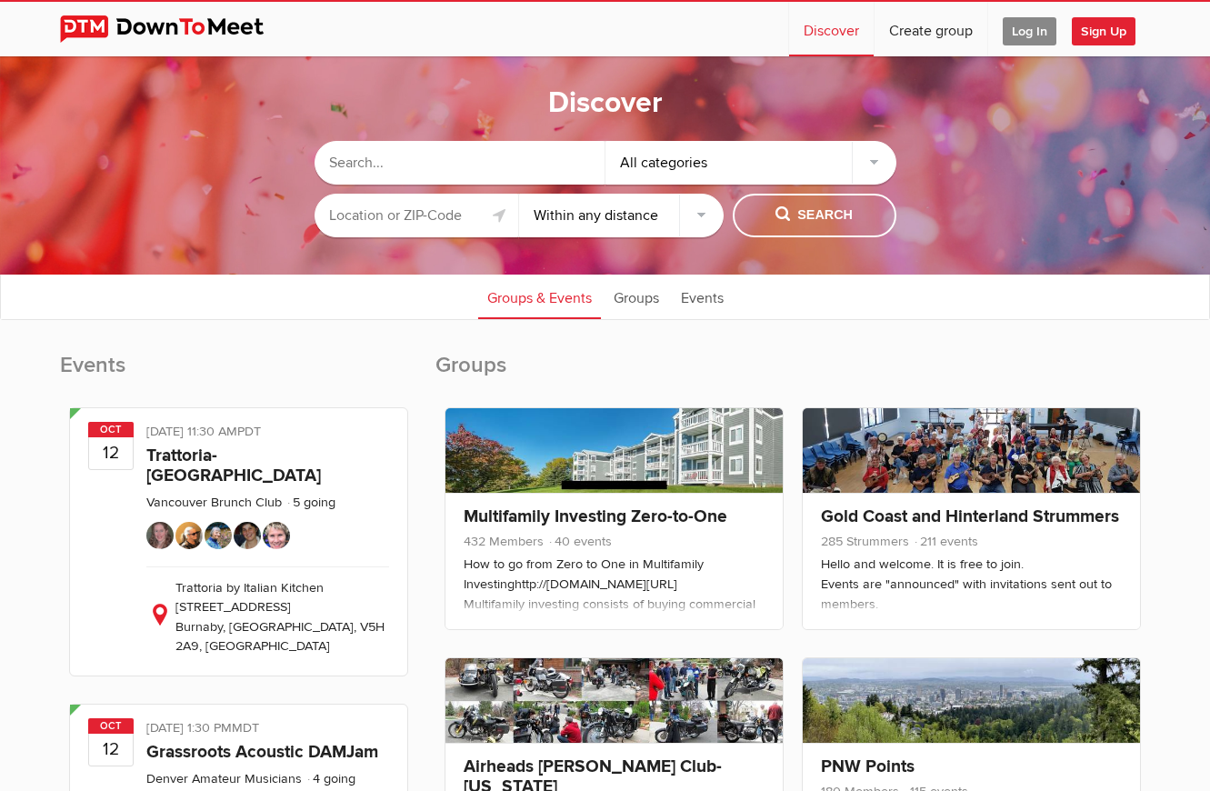
click at [391, 169] on input "text" at bounding box center [460, 163] width 291 height 44
type input "[GEOGRAPHIC_DATA] Over 60"
click at [813, 219] on span "Search" at bounding box center [814, 215] width 77 height 20
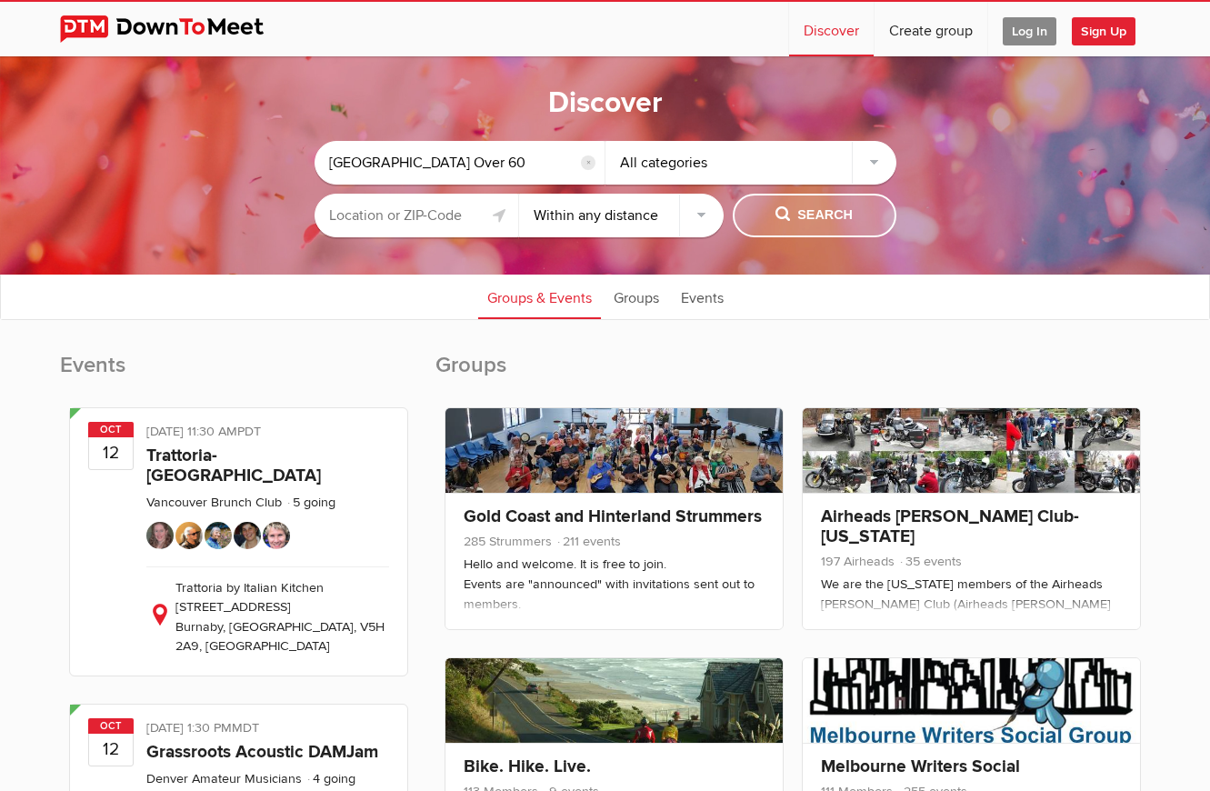
click at [787, 205] on button "Search" at bounding box center [815, 216] width 164 height 44
select select "10"
click option "Within 10 miles" at bounding box center [0, 0] width 0 height 0
click at [876, 158] on div "All categories" at bounding box center [751, 163] width 291 height 44
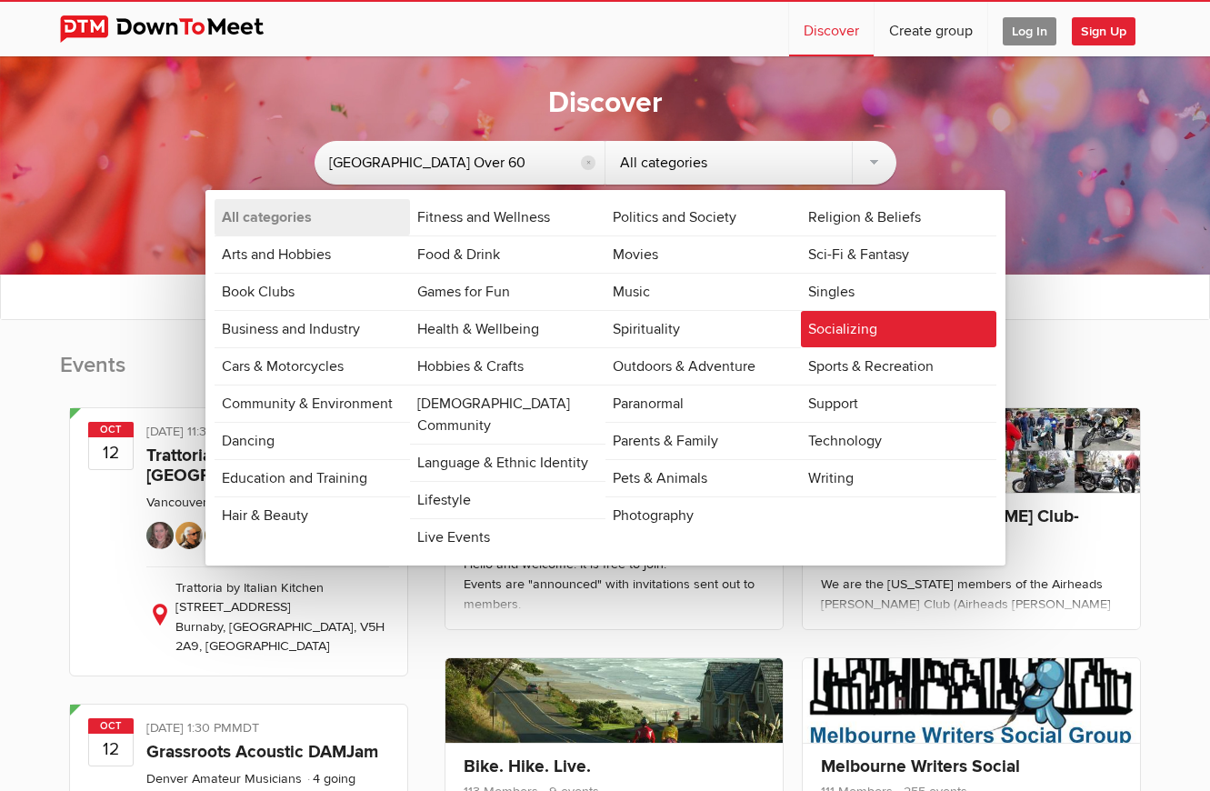
click at [826, 325] on link "Socializing" at bounding box center [898, 329] width 195 height 36
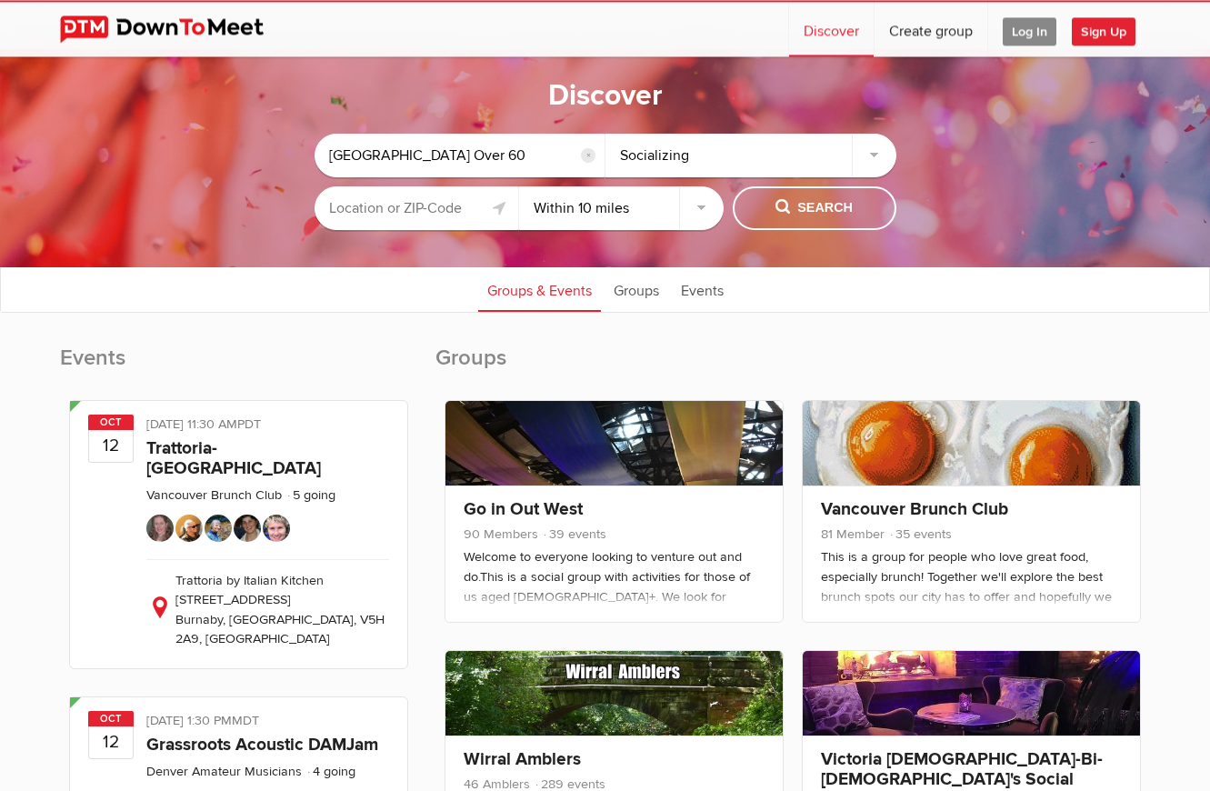
scroll to position [9, 0]
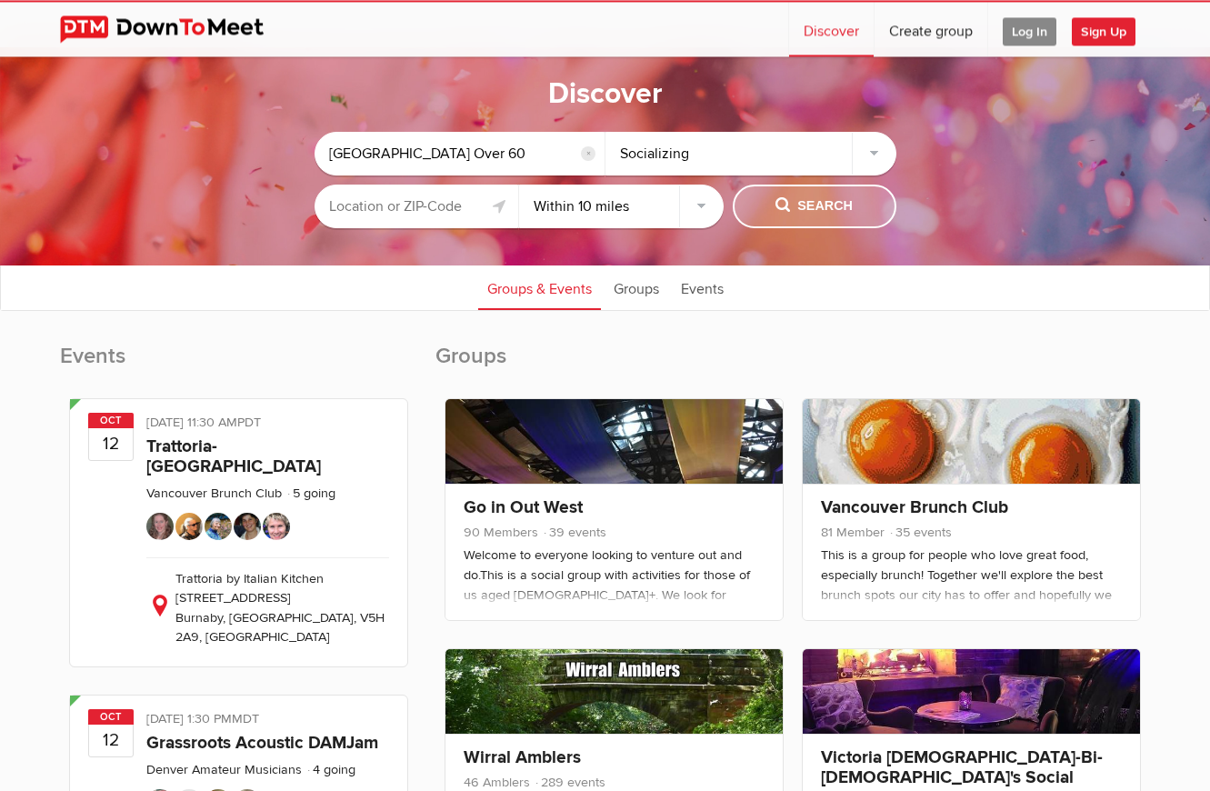
click at [784, 202] on span "Search" at bounding box center [814, 206] width 77 height 20
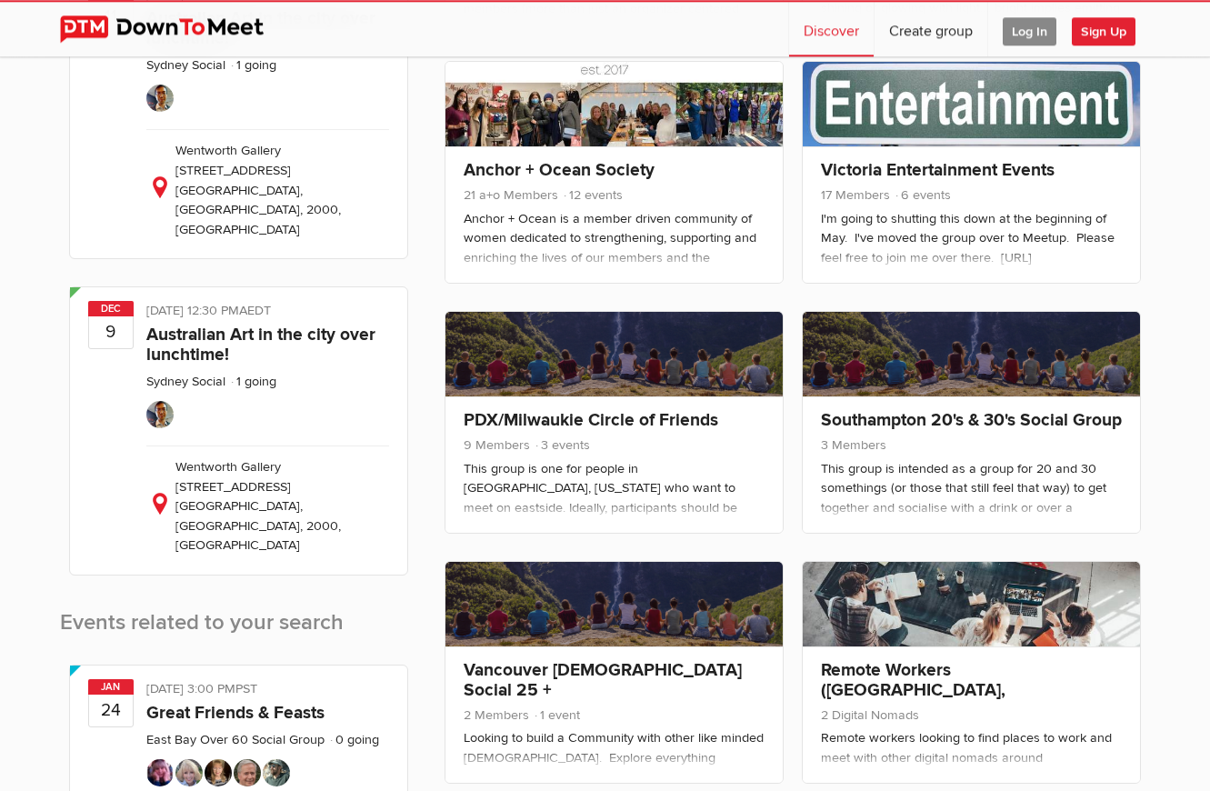
scroll to position [1425, 0]
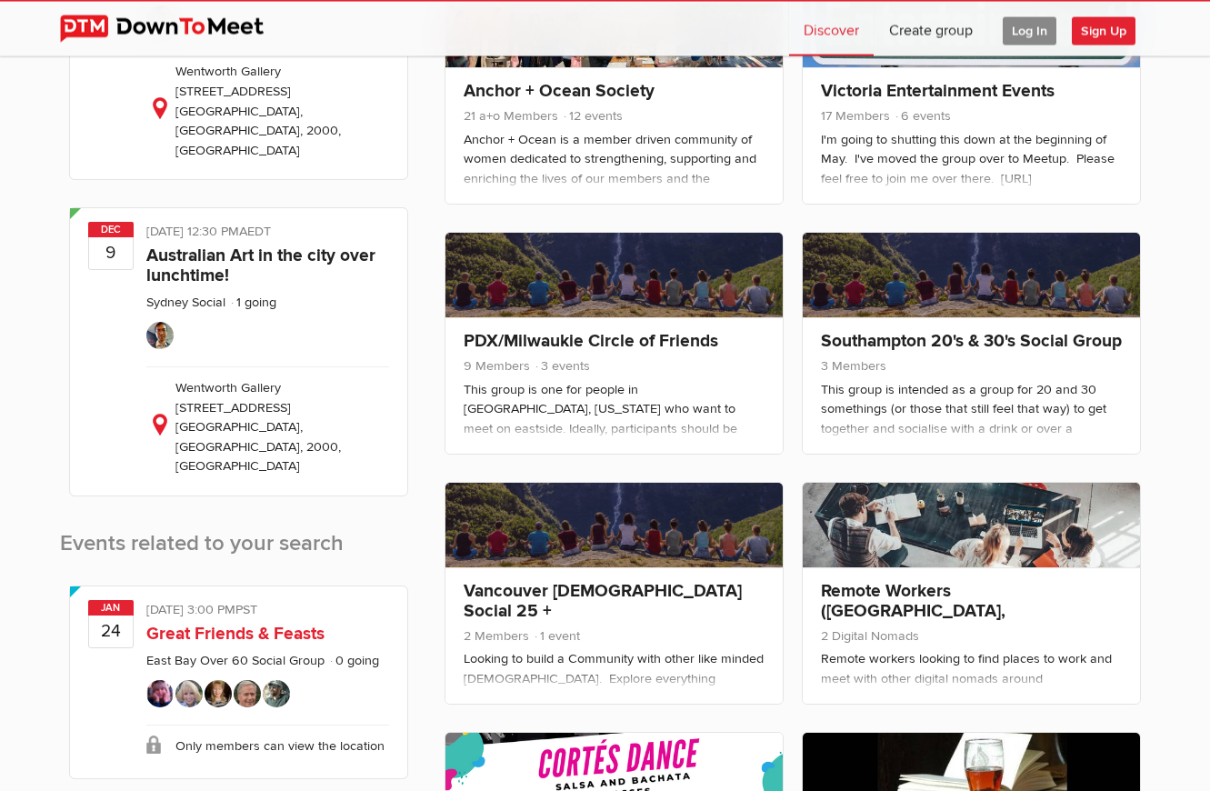
click at [221, 623] on link "Great Friends & Feasts" at bounding box center [235, 634] width 178 height 22
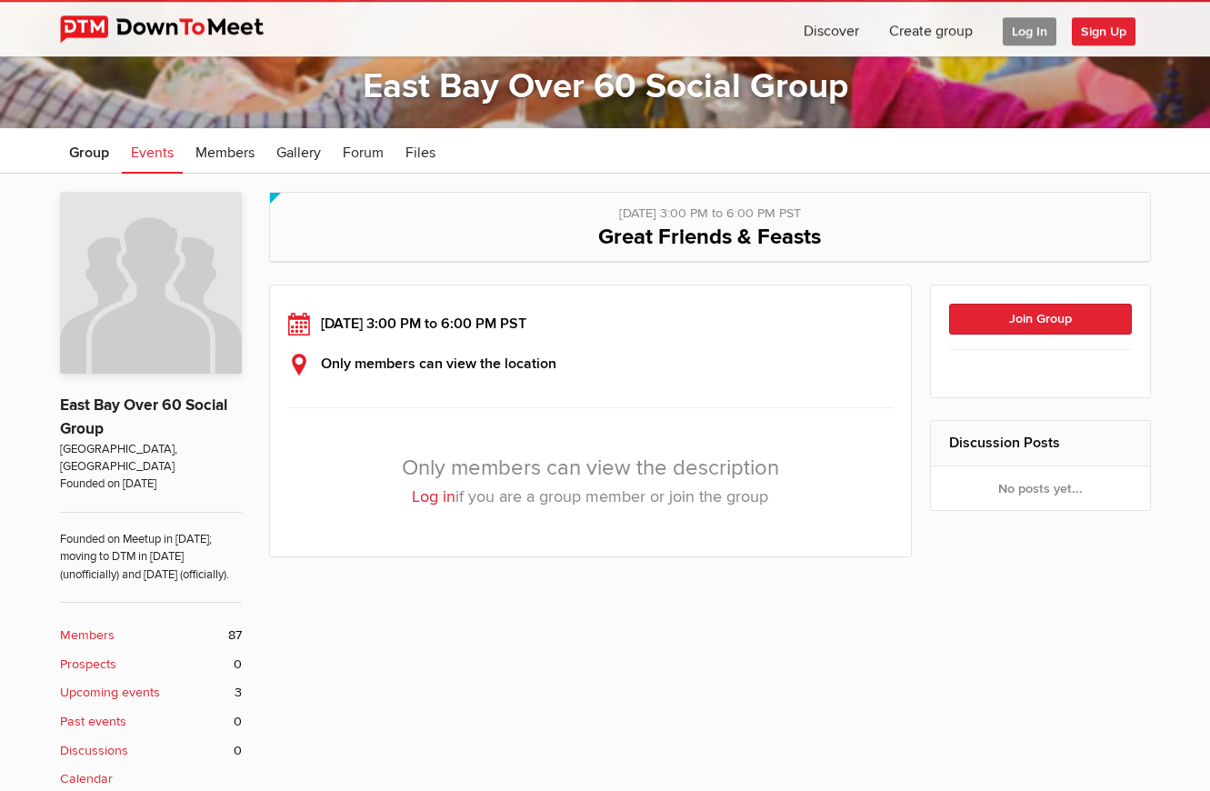
scroll to position [222, 0]
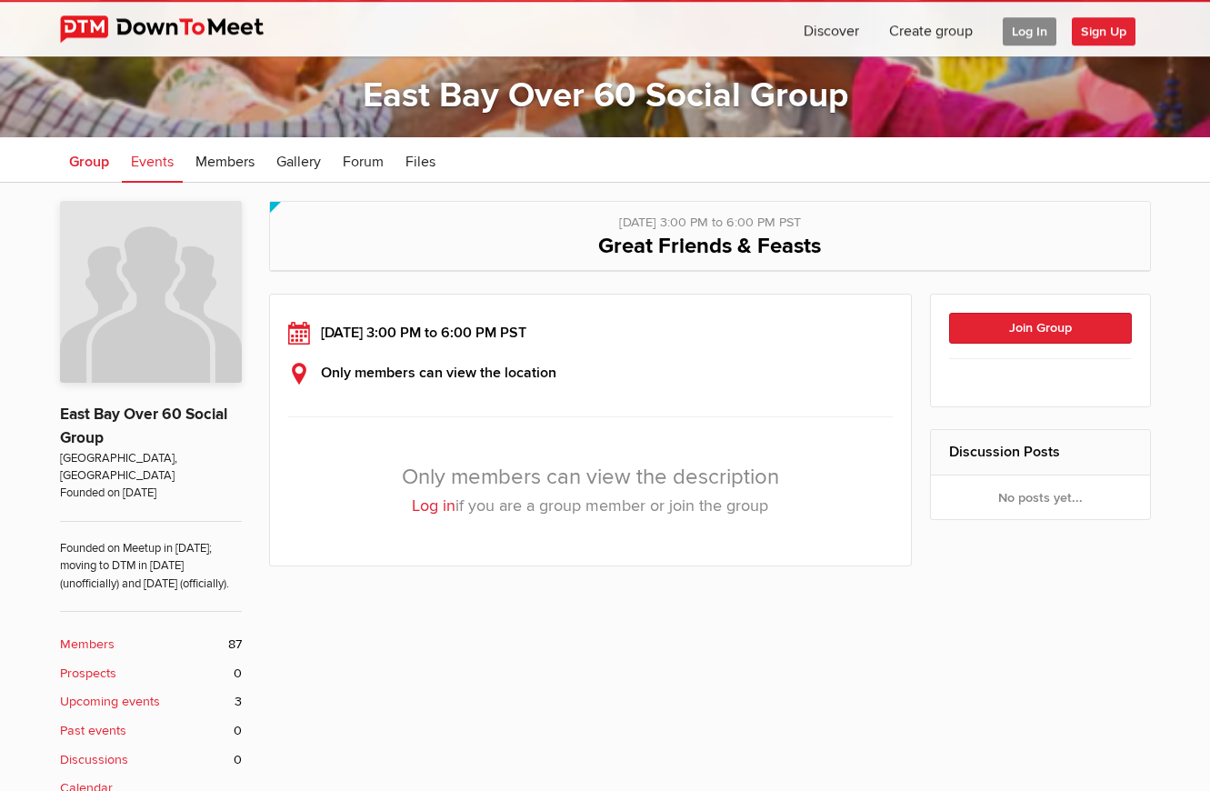
click at [95, 163] on span "Group" at bounding box center [89, 162] width 40 height 18
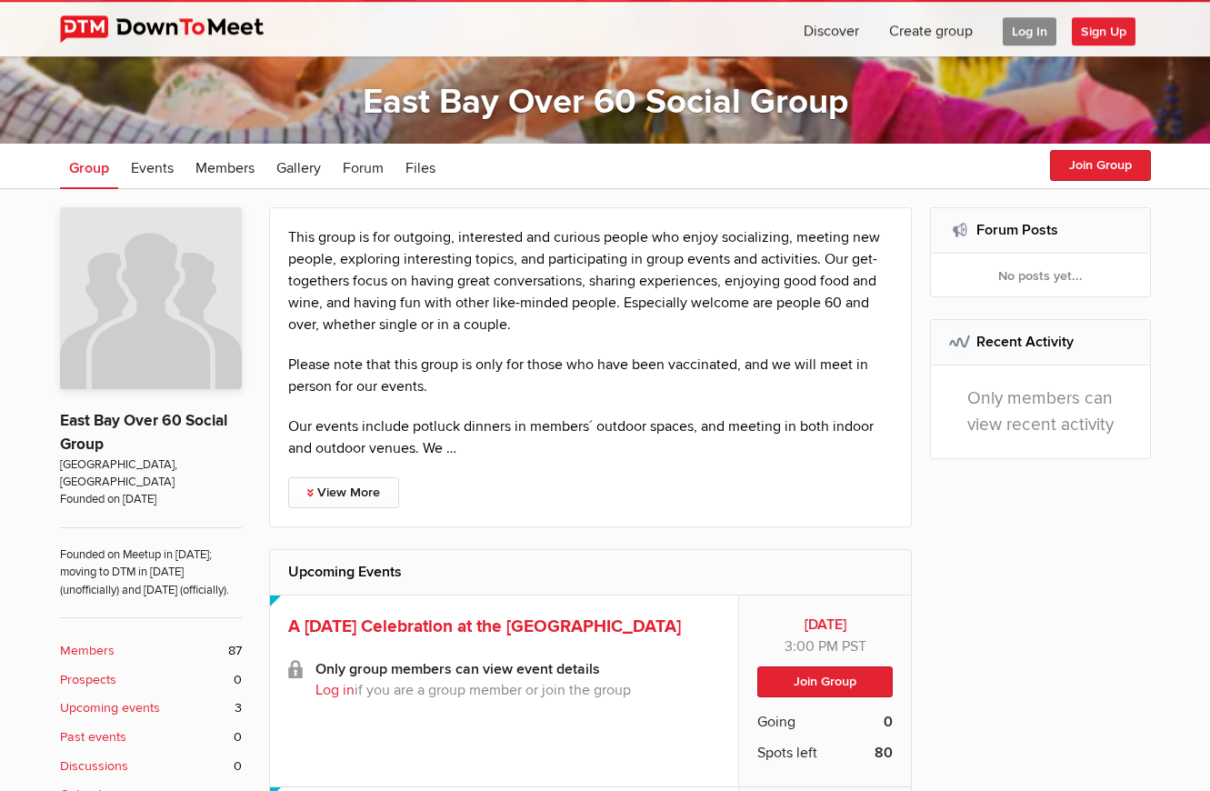
scroll to position [218, 0]
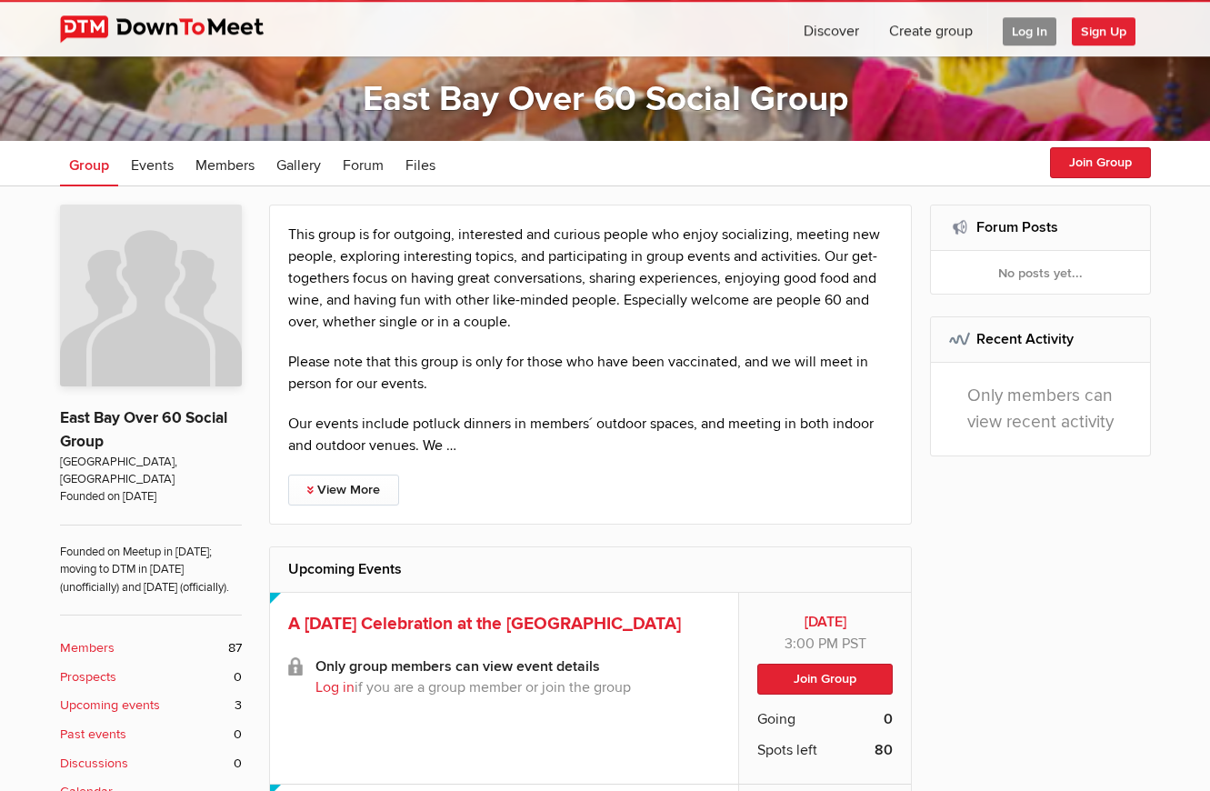
click at [1020, 25] on span "Log In" at bounding box center [1030, 31] width 54 height 28
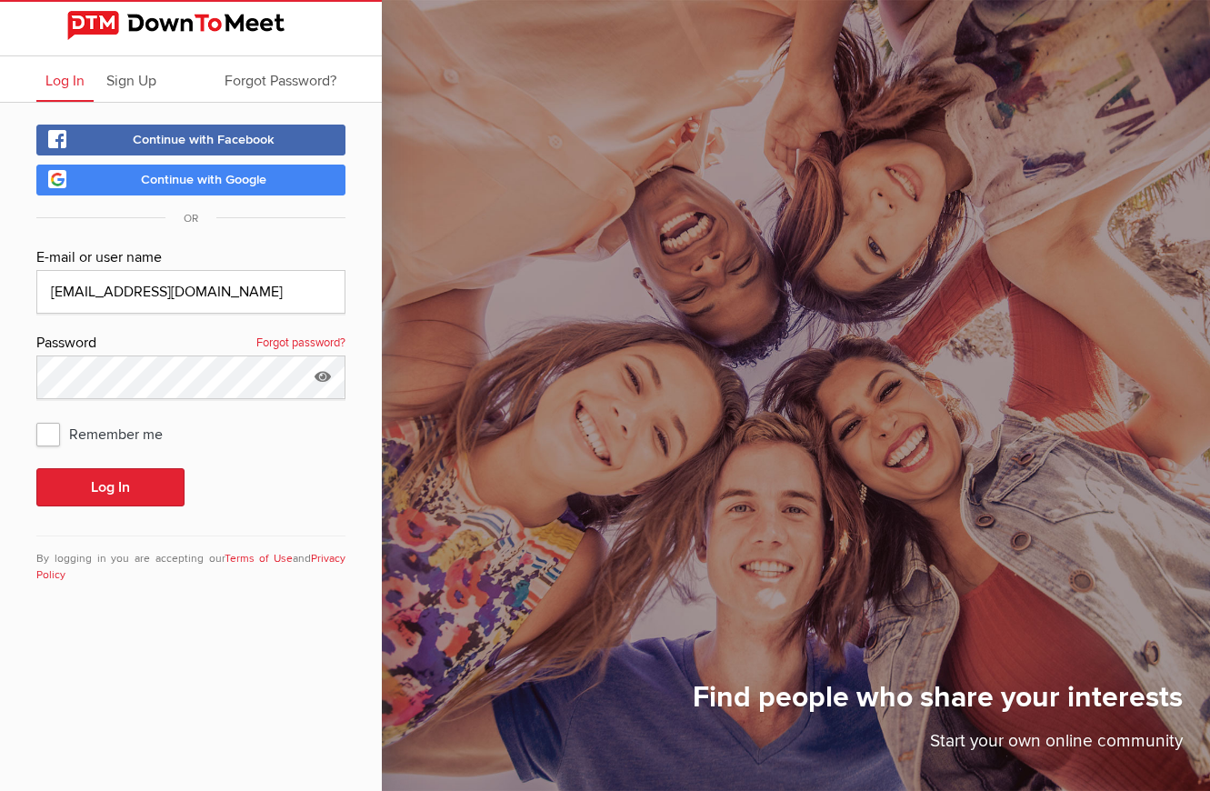
click at [47, 424] on span "Remember me" at bounding box center [108, 433] width 145 height 33
click at [36, 417] on input "Remember me" at bounding box center [35, 416] width 1 height 1
checkbox input "true"
click at [115, 486] on button "Log In" at bounding box center [110, 487] width 148 height 38
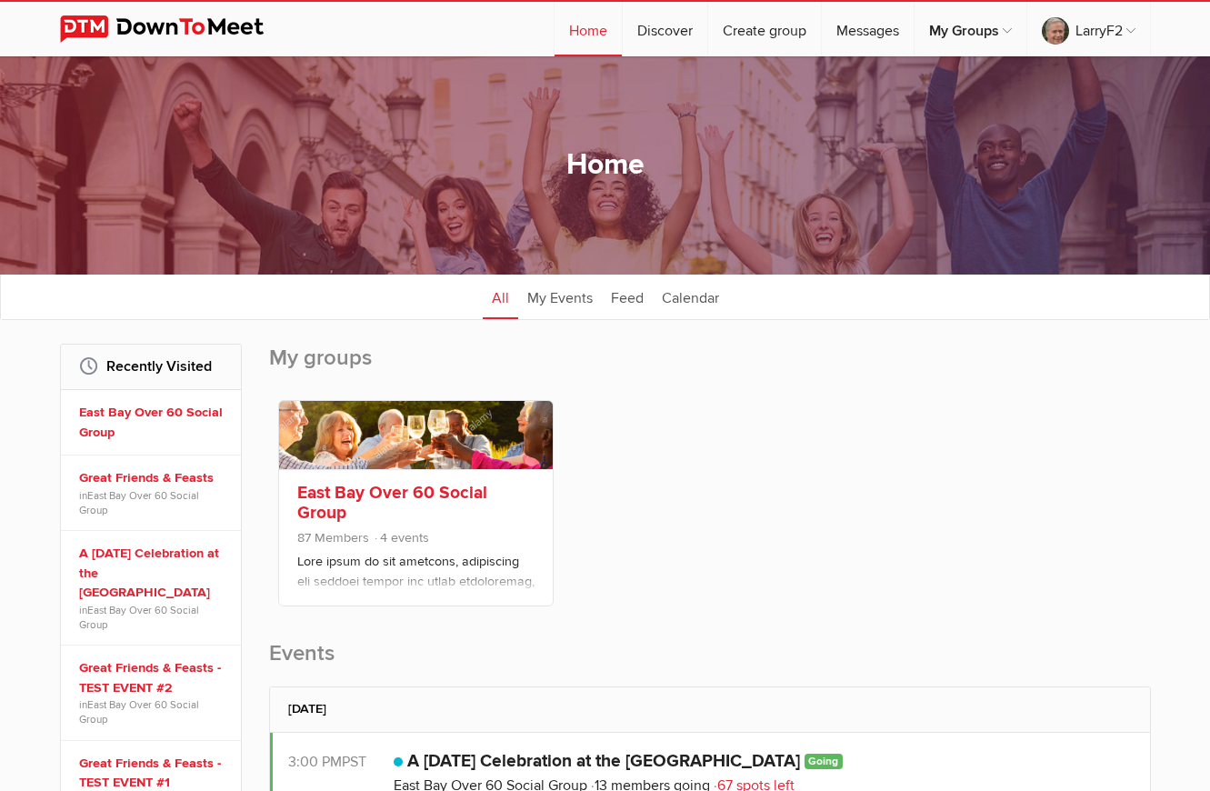
click at [363, 425] on link at bounding box center [416, 435] width 274 height 68
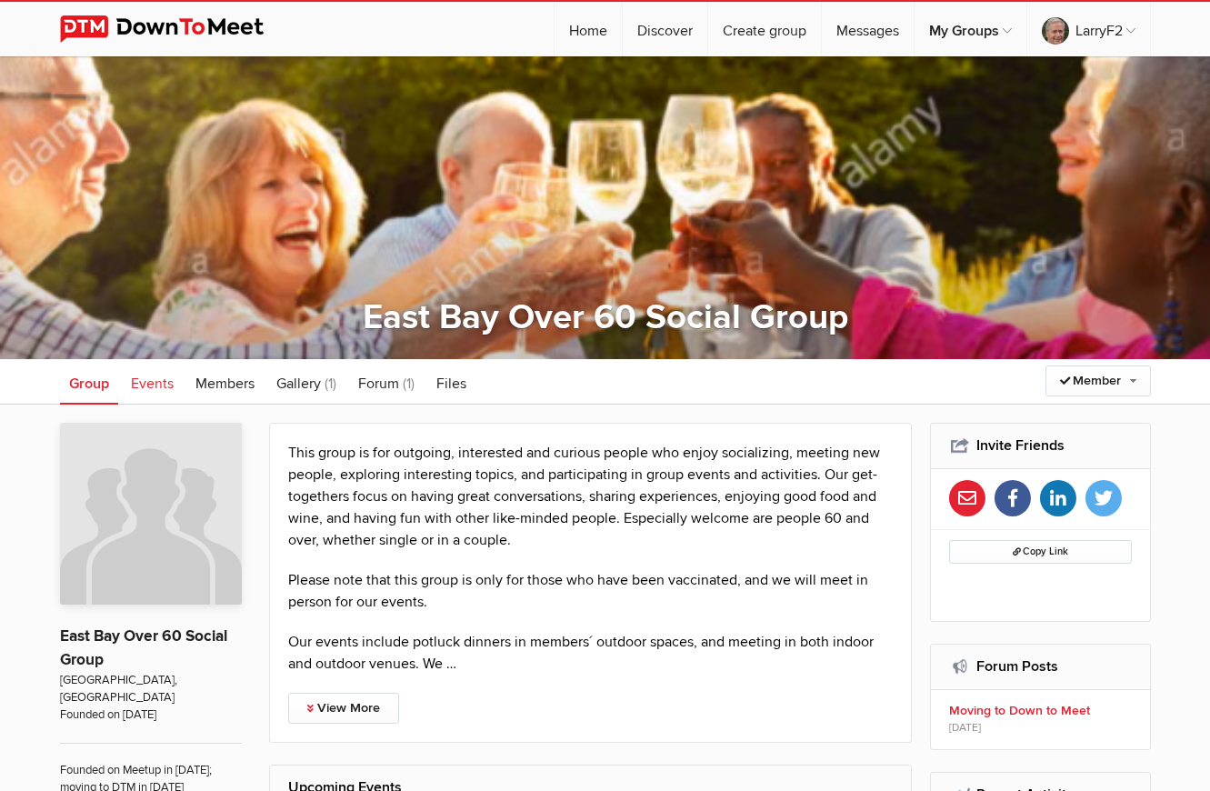
click at [160, 380] on span "Events" at bounding box center [152, 384] width 43 height 18
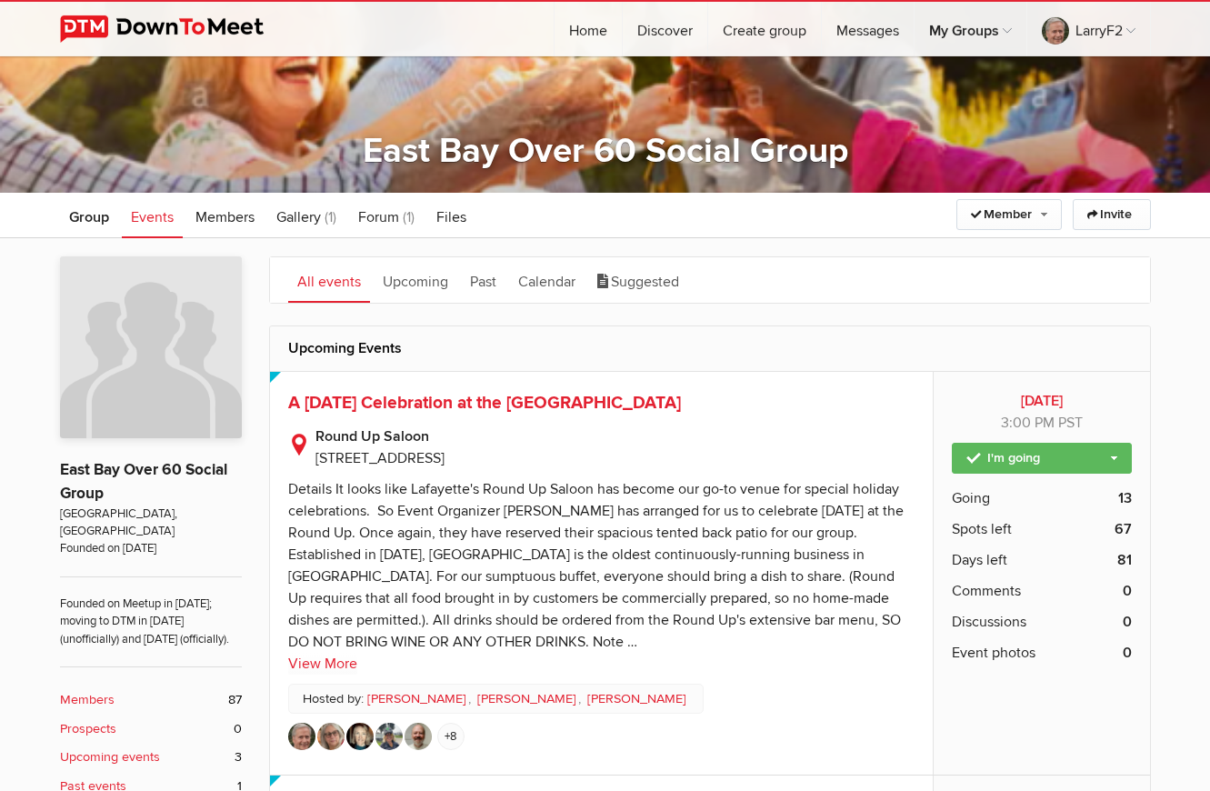
scroll to position [161, 0]
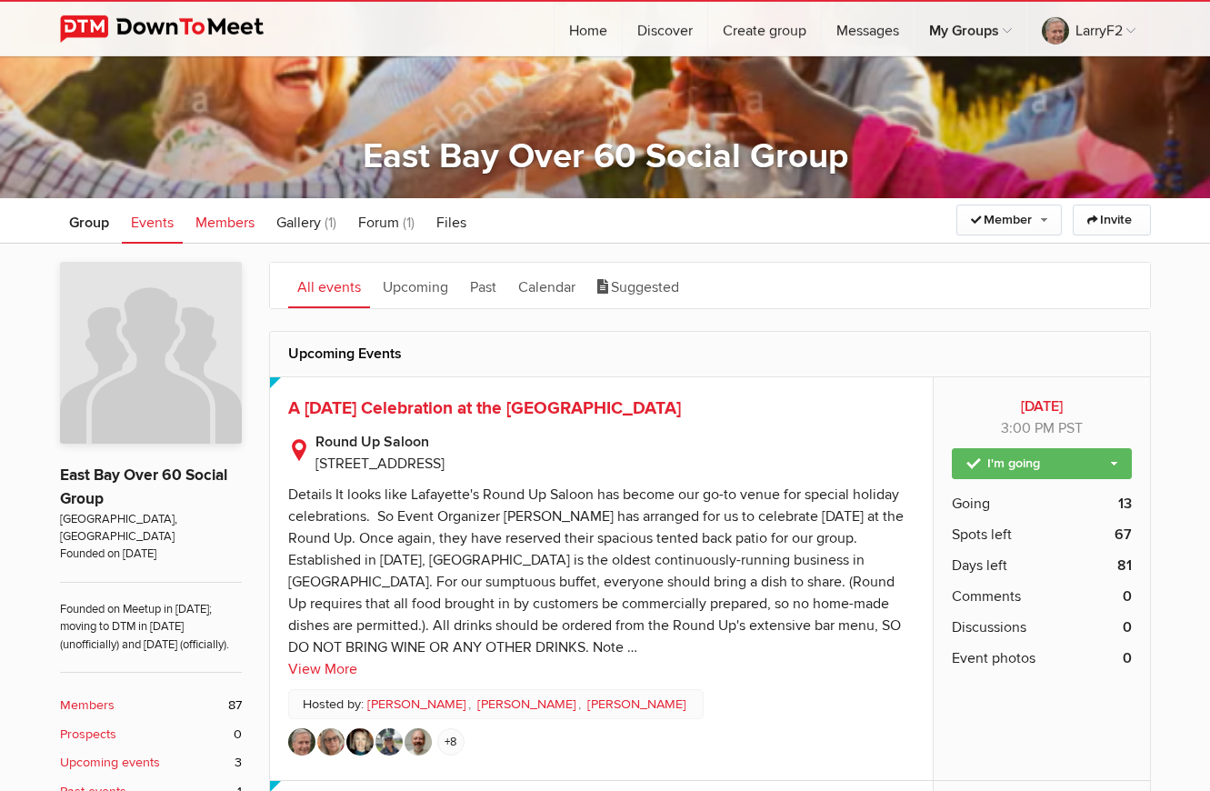
click at [228, 220] on span "Members" at bounding box center [224, 223] width 59 height 18
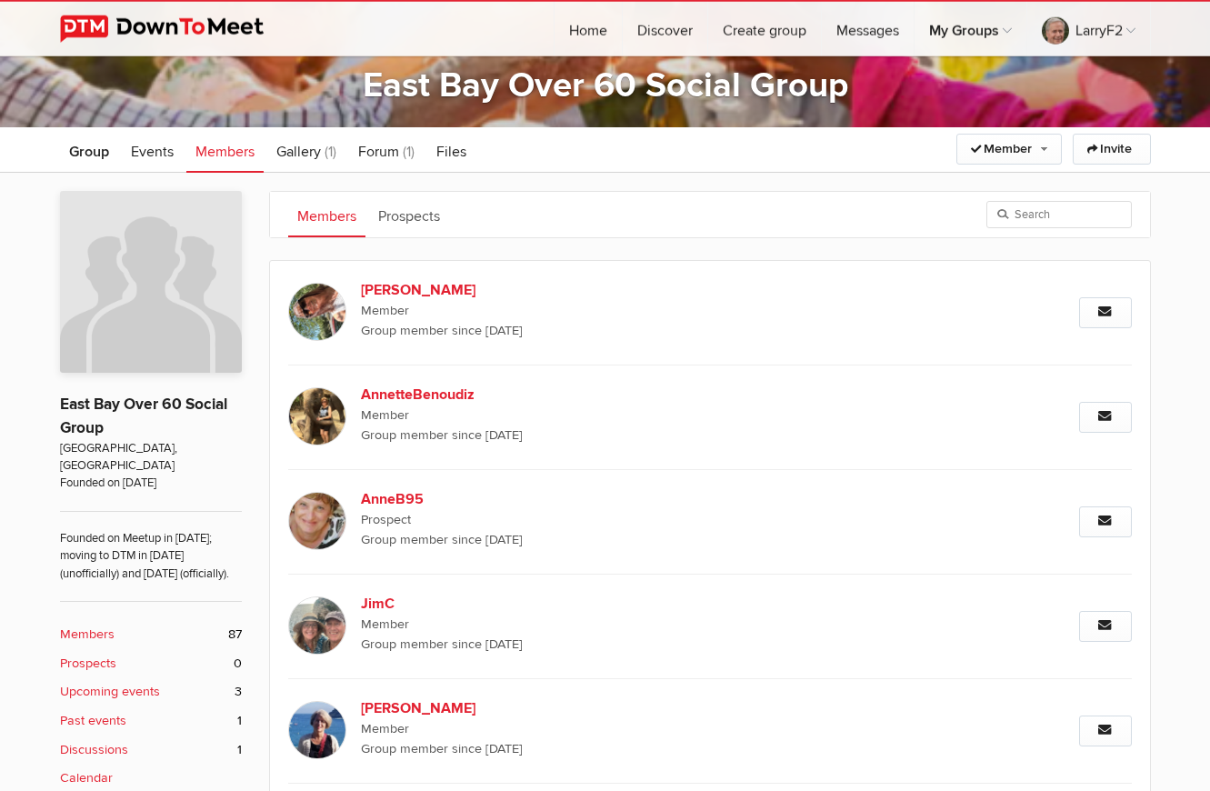
scroll to position [225, 0]
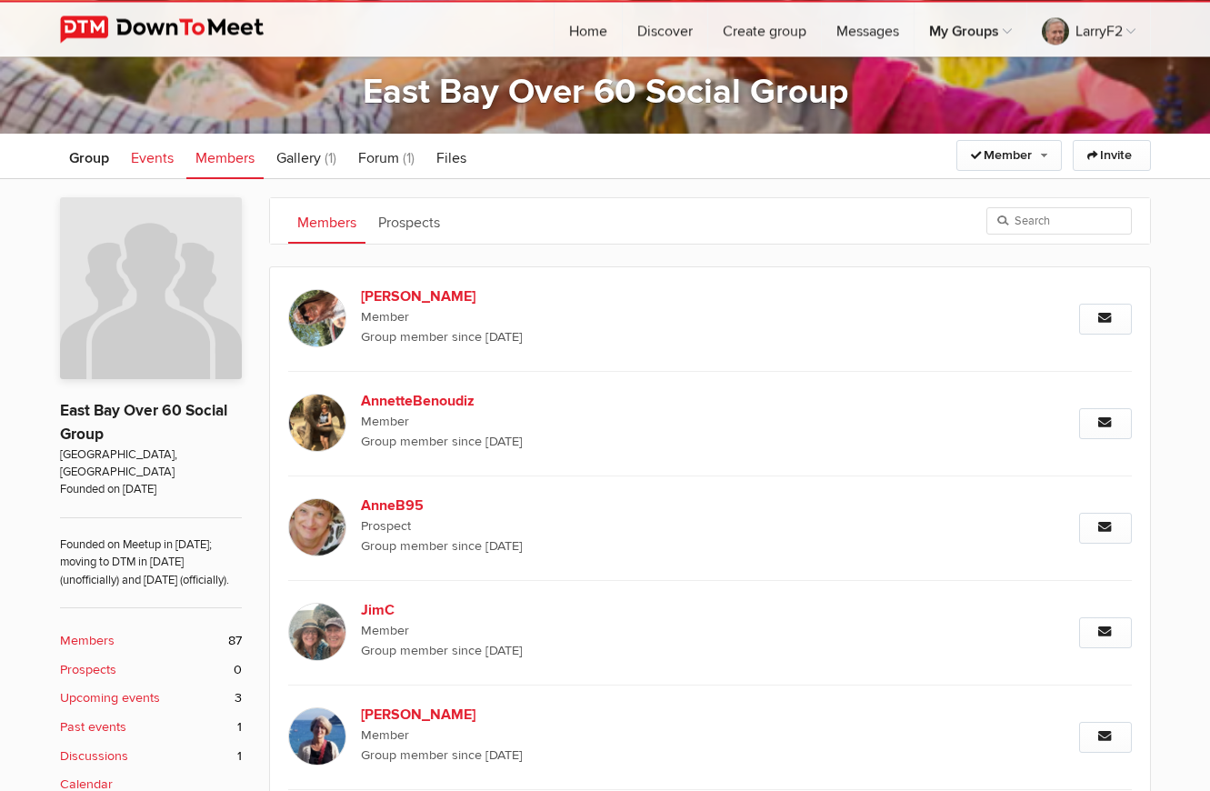
click at [151, 153] on span "Events" at bounding box center [152, 158] width 43 height 18
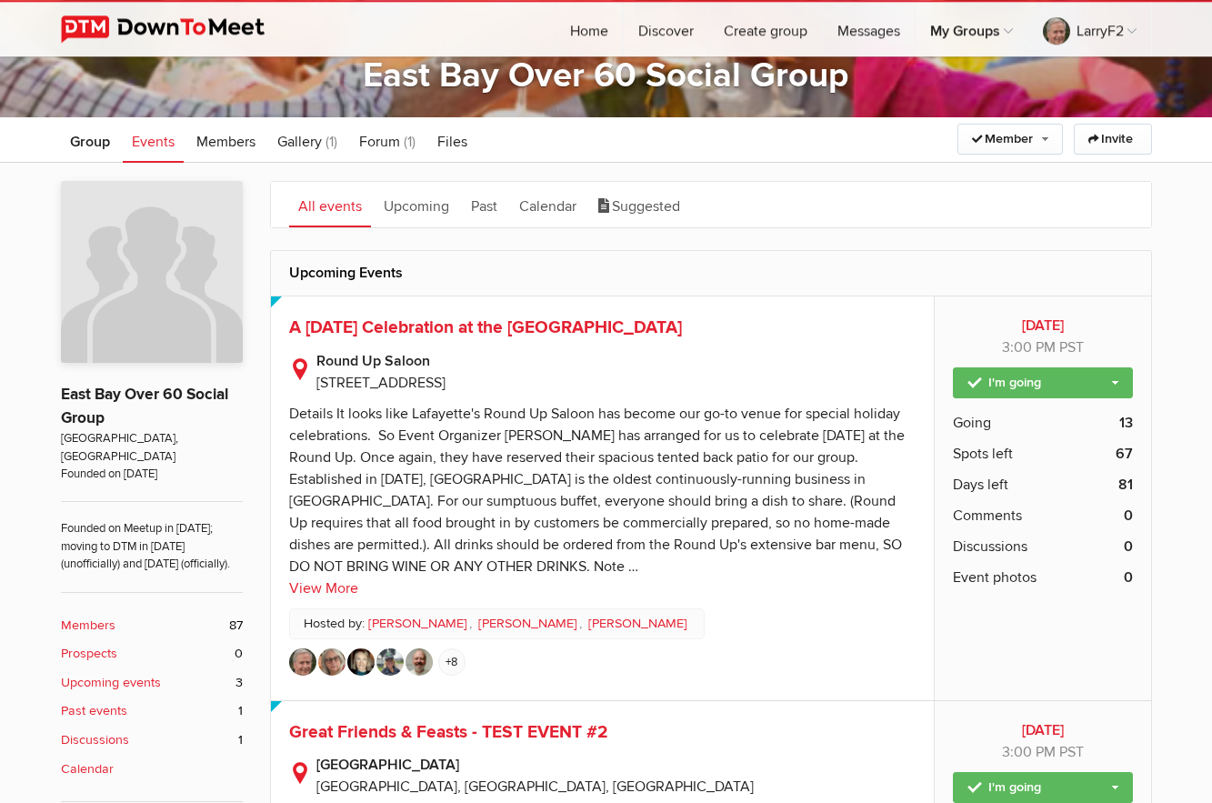
scroll to position [243, 0]
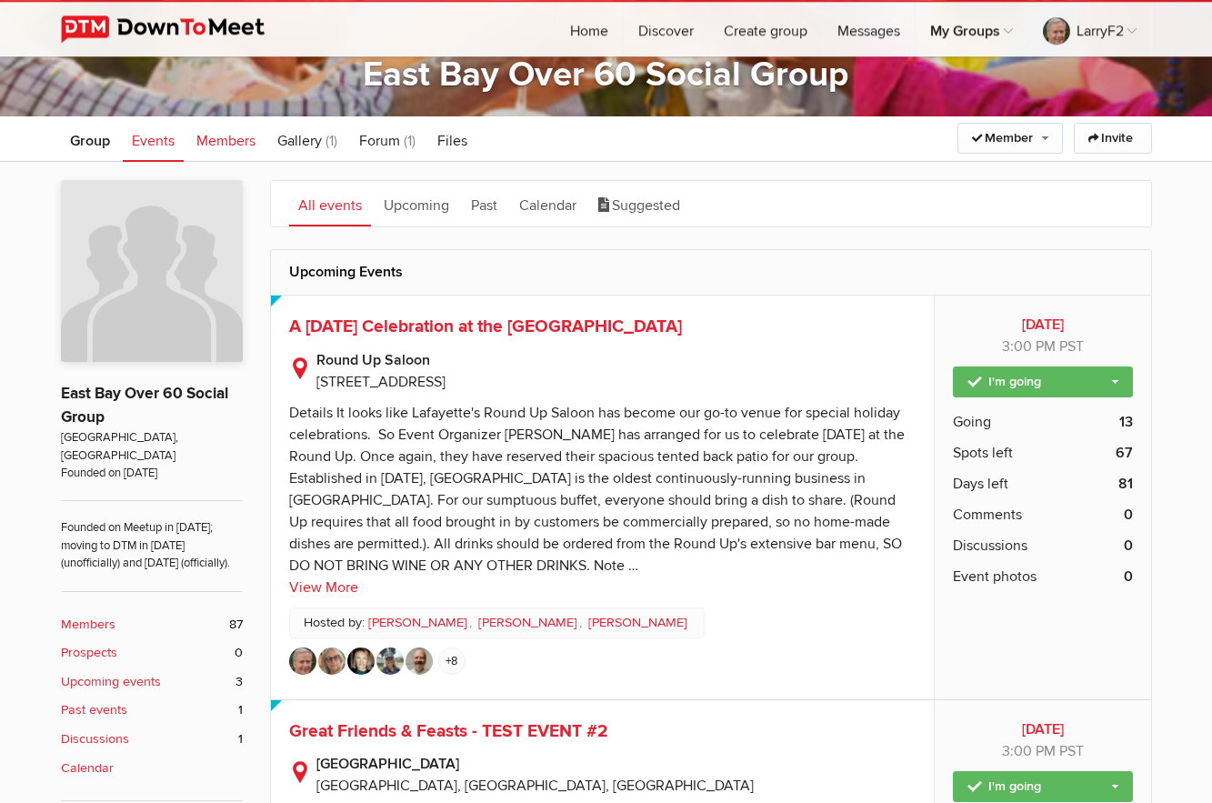
click at [218, 140] on span "Members" at bounding box center [225, 141] width 59 height 18
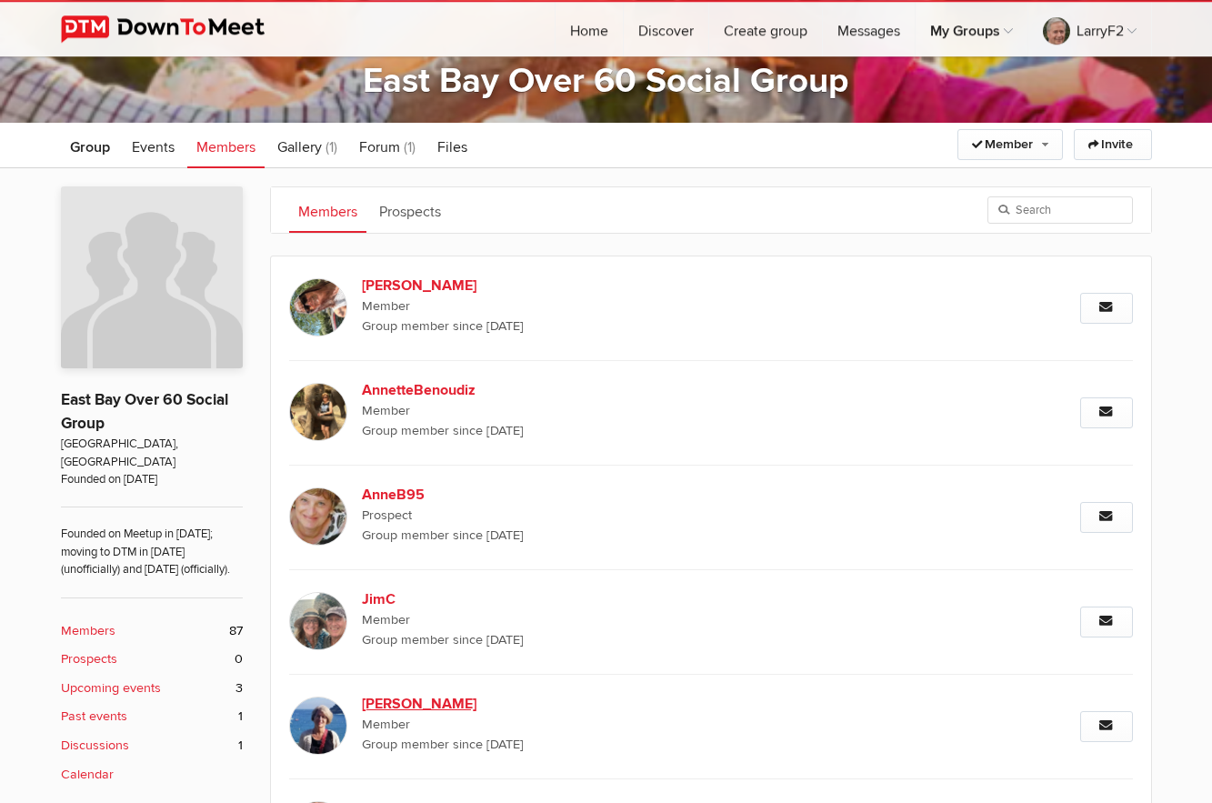
scroll to position [235, 0]
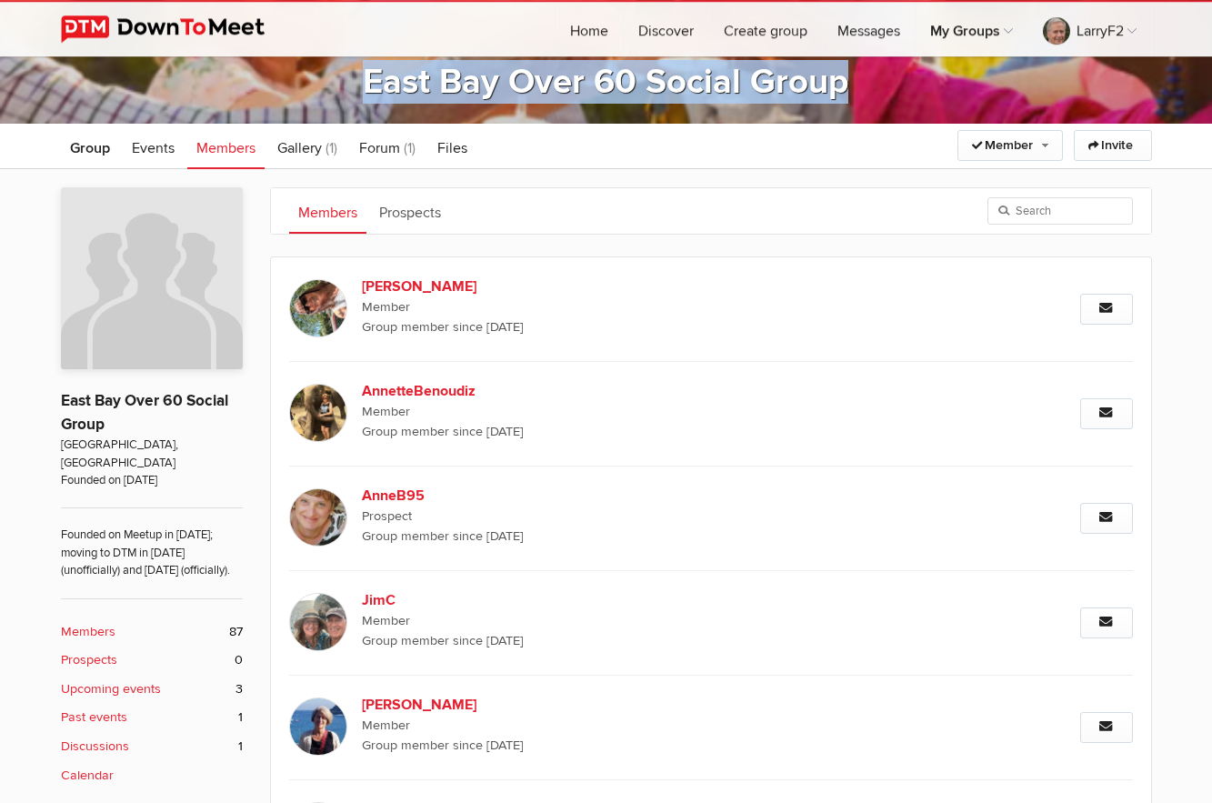
drag, startPoint x: 1207, startPoint y: 65, endPoint x: 1207, endPoint y: 44, distance: 20.9
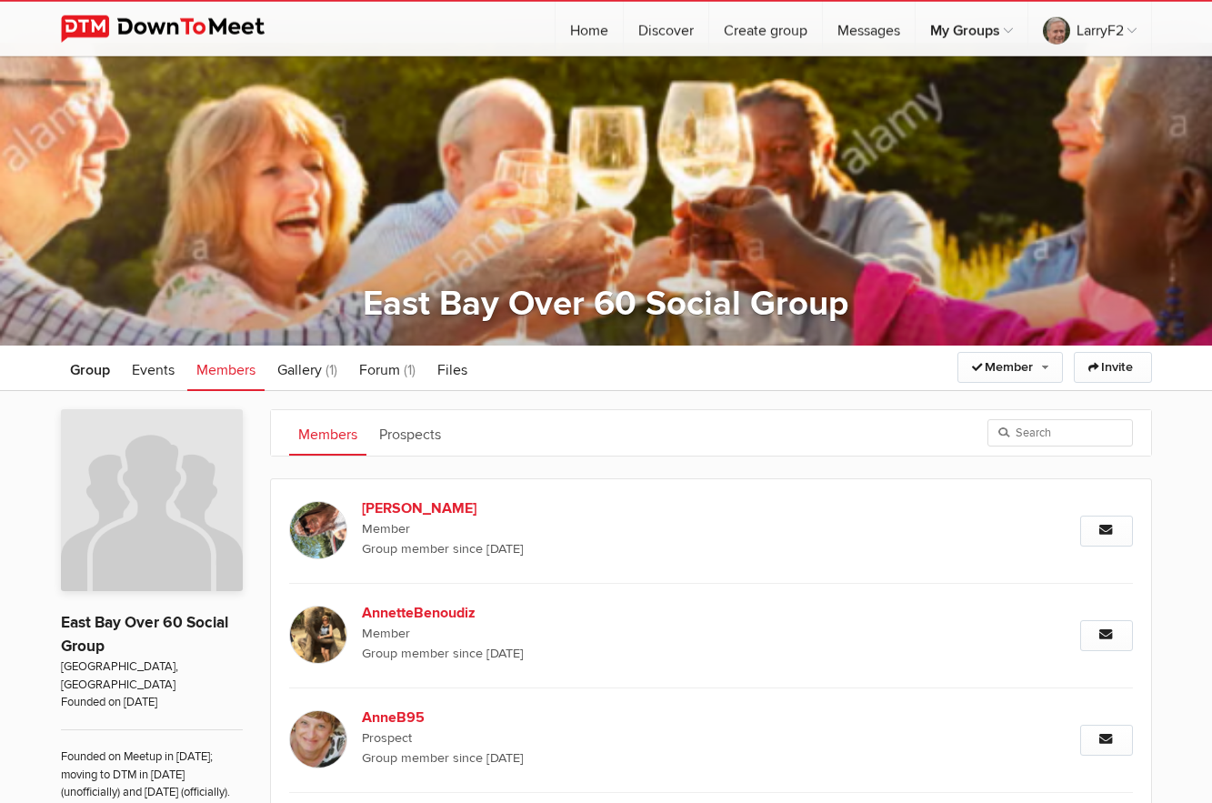
scroll to position [0, 0]
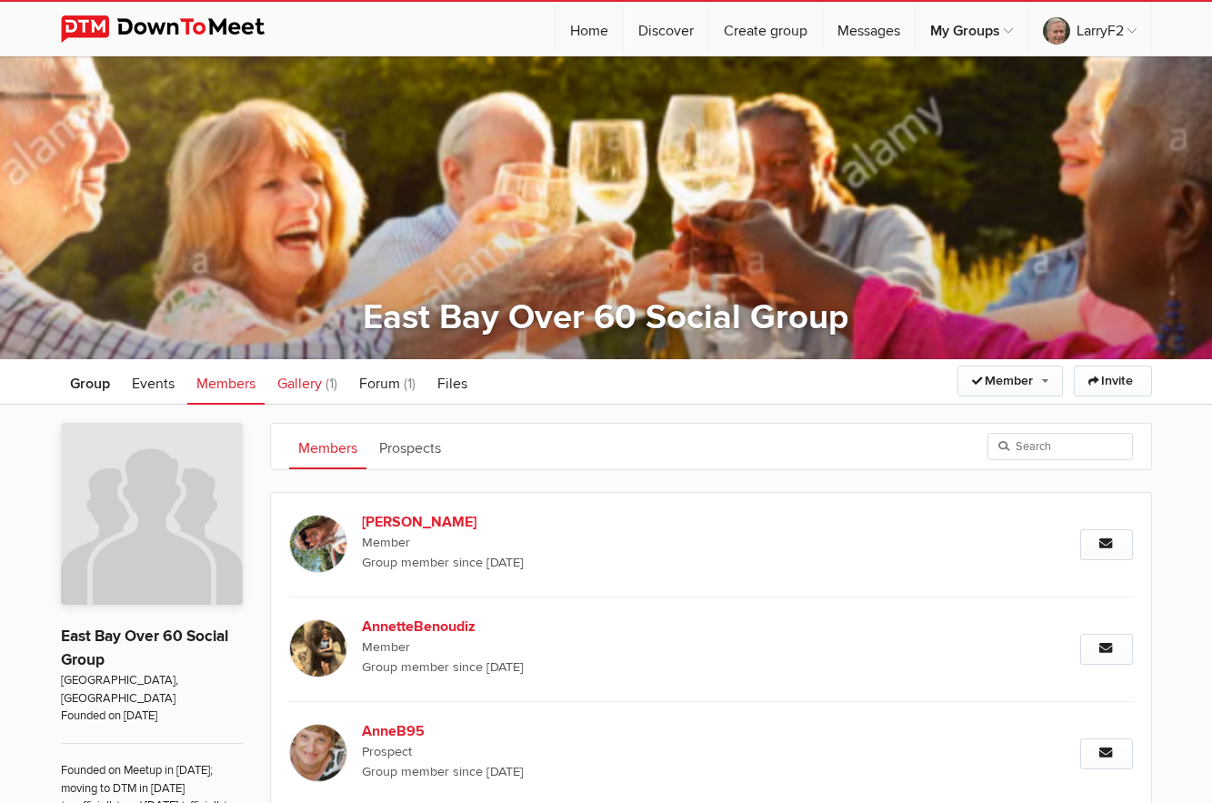
click at [314, 382] on span "Gallery" at bounding box center [299, 384] width 45 height 18
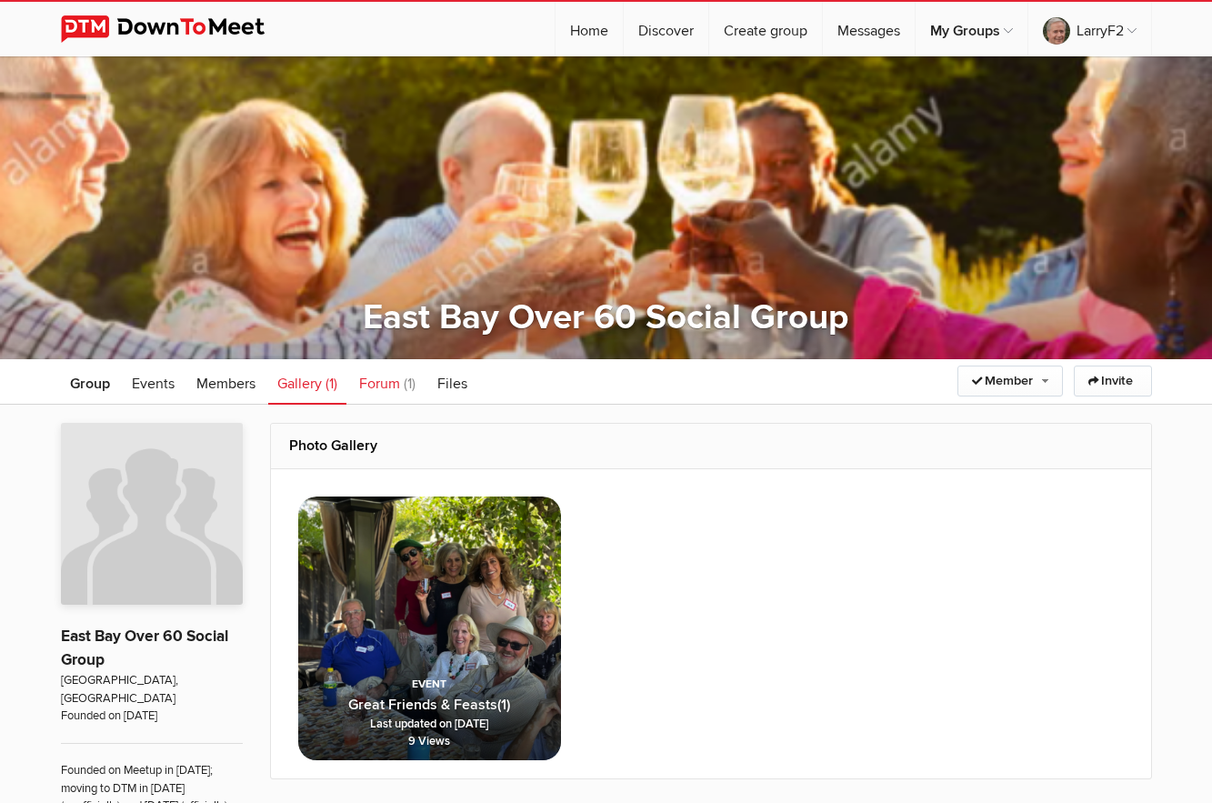
click at [375, 381] on span "Forum" at bounding box center [379, 384] width 41 height 18
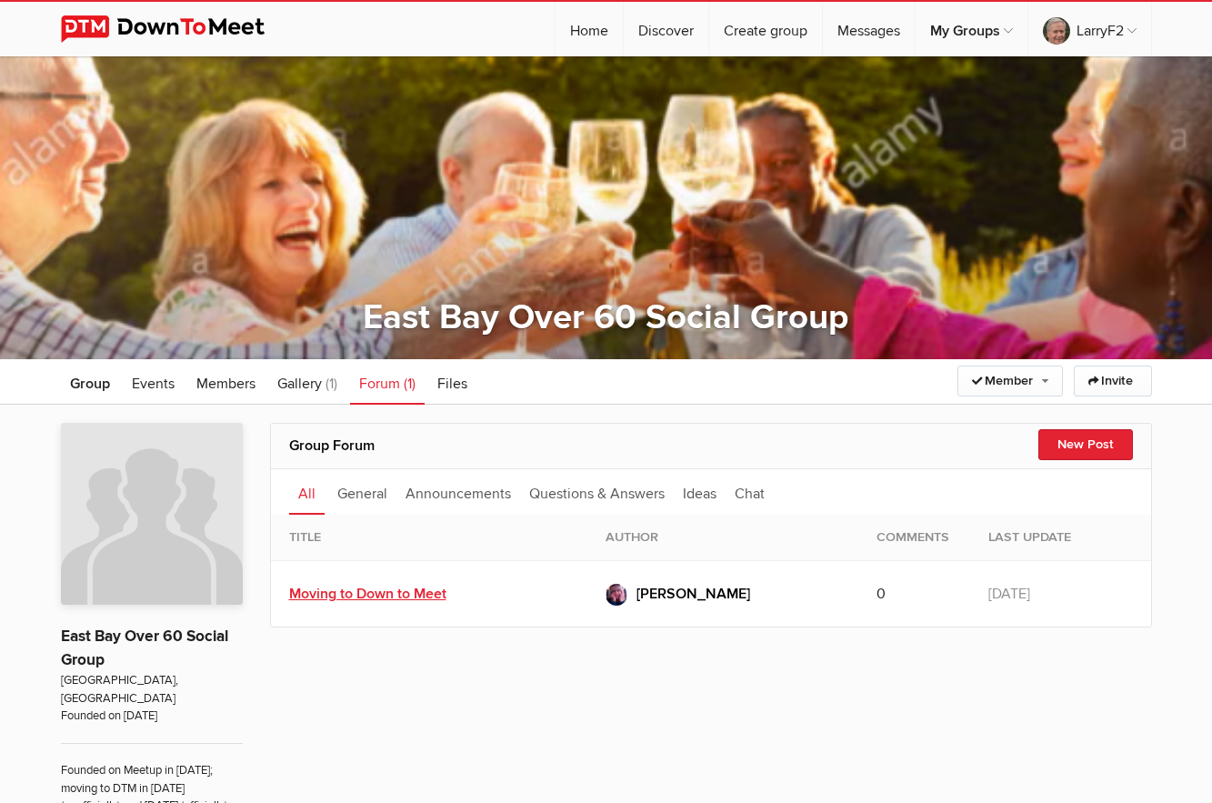
click at [396, 592] on link "Moving to Down to Meet" at bounding box center [367, 594] width 157 height 18
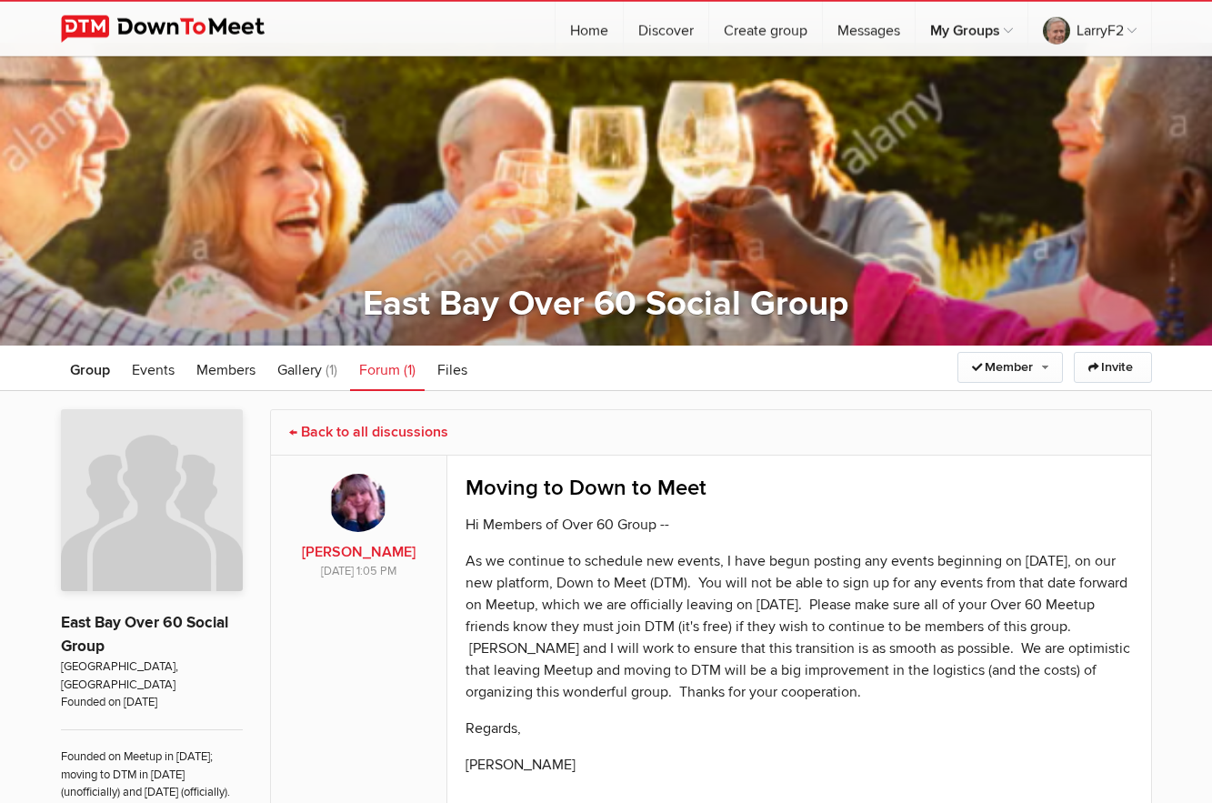
scroll to position [21, 0]
